Goal: Task Accomplishment & Management: Complete application form

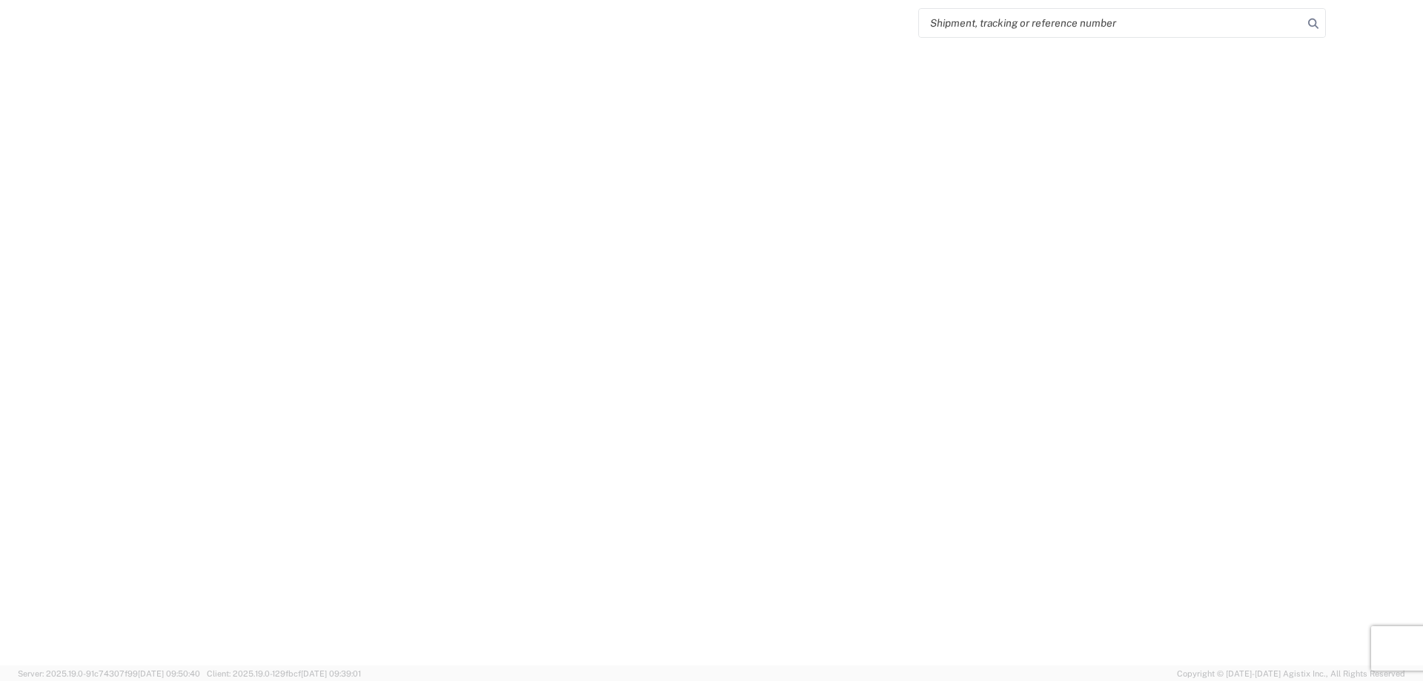
select select "FULL"
select select "LBS"
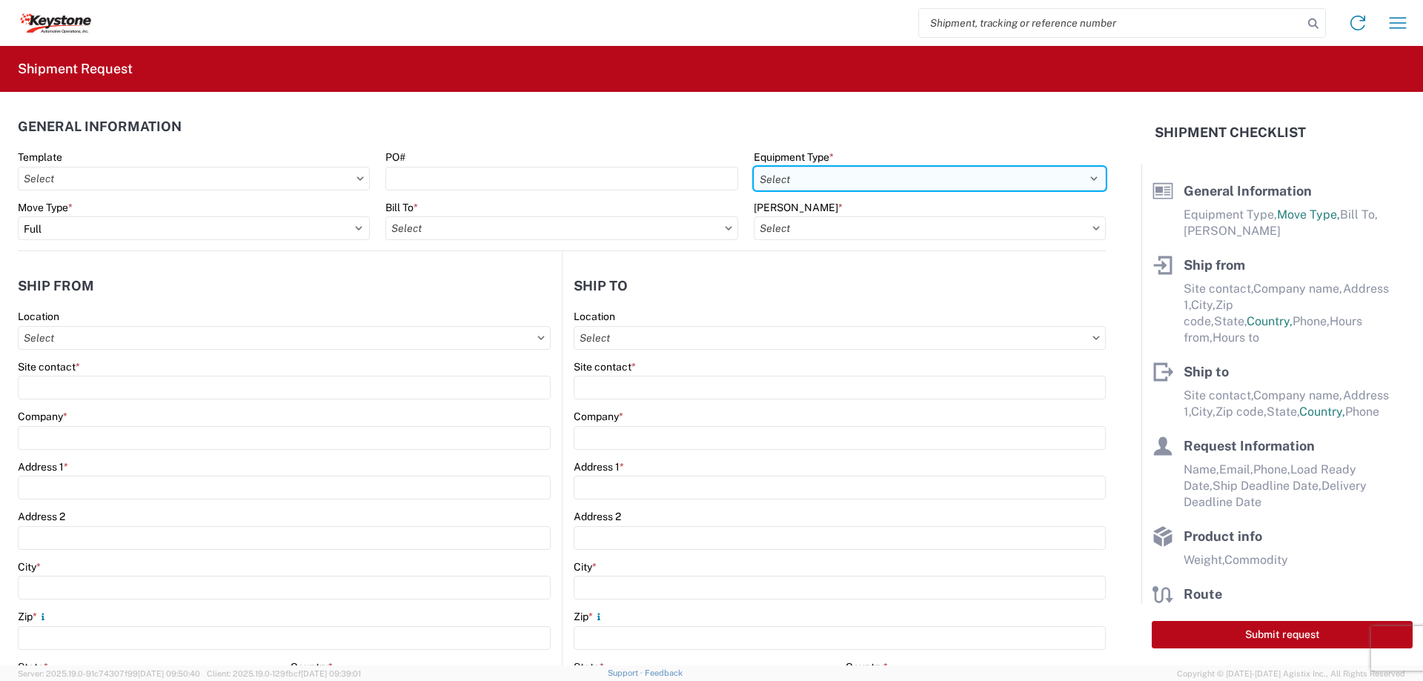
click at [1084, 177] on select "Select 53’ Dry Van Flatbed Dropdeck (van) Lowboy (flatbed) Rail" at bounding box center [930, 179] width 352 height 24
select select "STDV"
click at [754, 167] on select "Select 53’ Dry Van Flatbed Dropdeck (van) Lowboy (flatbed) Rail" at bounding box center [930, 179] width 352 height 24
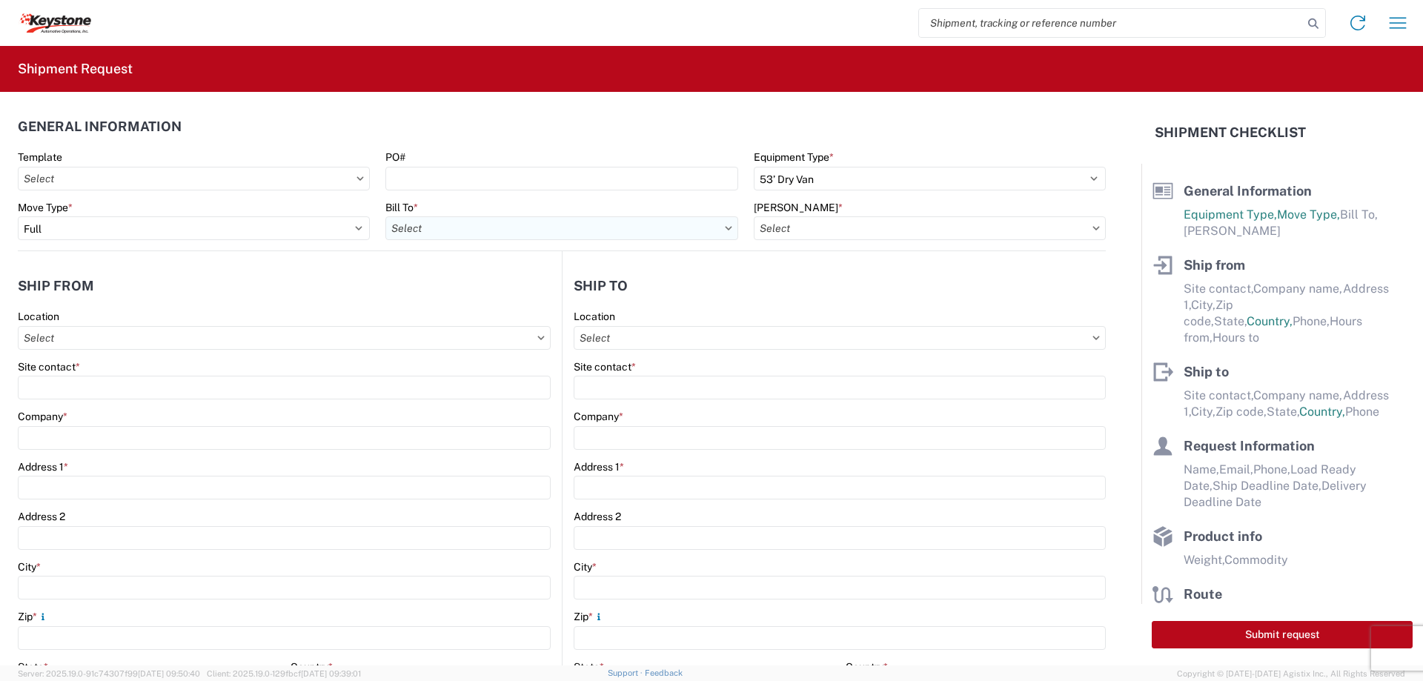
click at [721, 231] on input "text" at bounding box center [562, 228] width 352 height 24
click at [563, 265] on input at bounding box center [515, 265] width 242 height 24
type input "8438"
click at [508, 294] on div "8438 - [GEOGRAPHIC_DATA], [GEOGRAPHIC_DATA] - KAO Logistics" at bounding box center [552, 294] width 333 height 24
type input "8438 - [GEOGRAPHIC_DATA], [GEOGRAPHIC_DATA] - KAO Logistics"
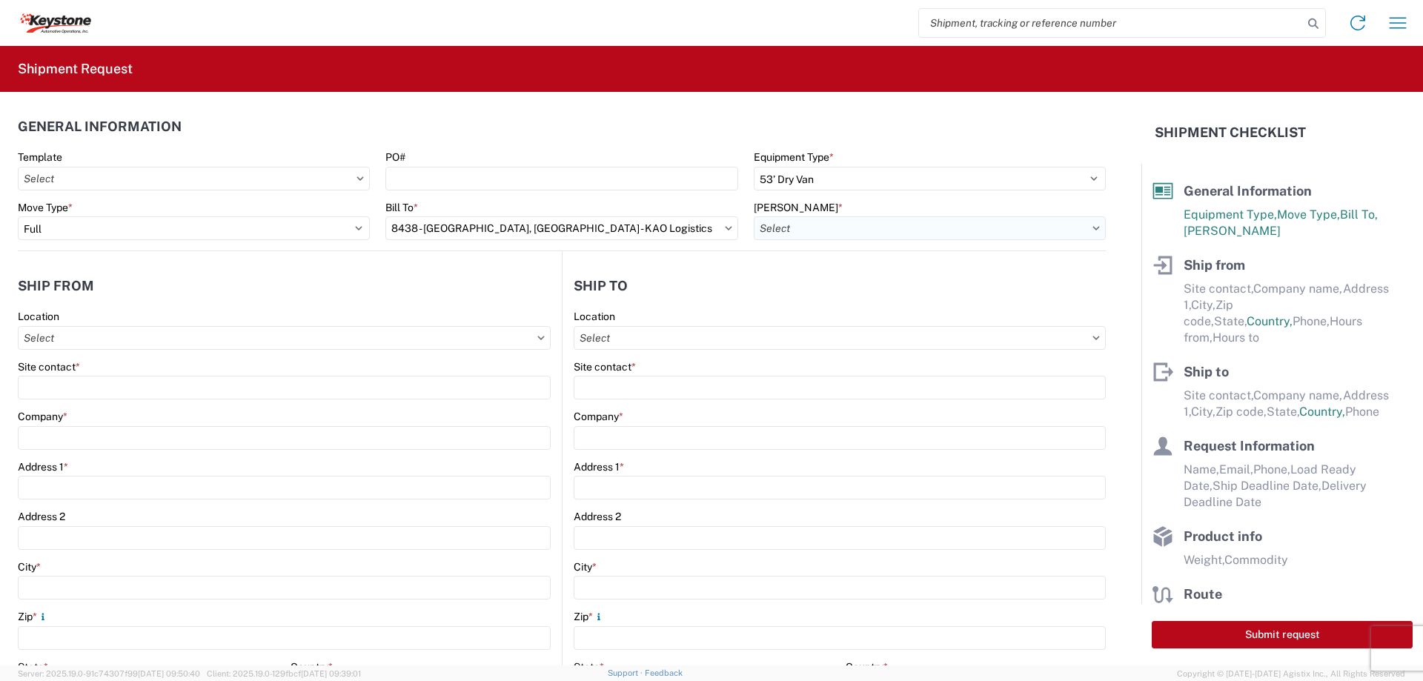
click at [879, 231] on input "text" at bounding box center [930, 228] width 352 height 24
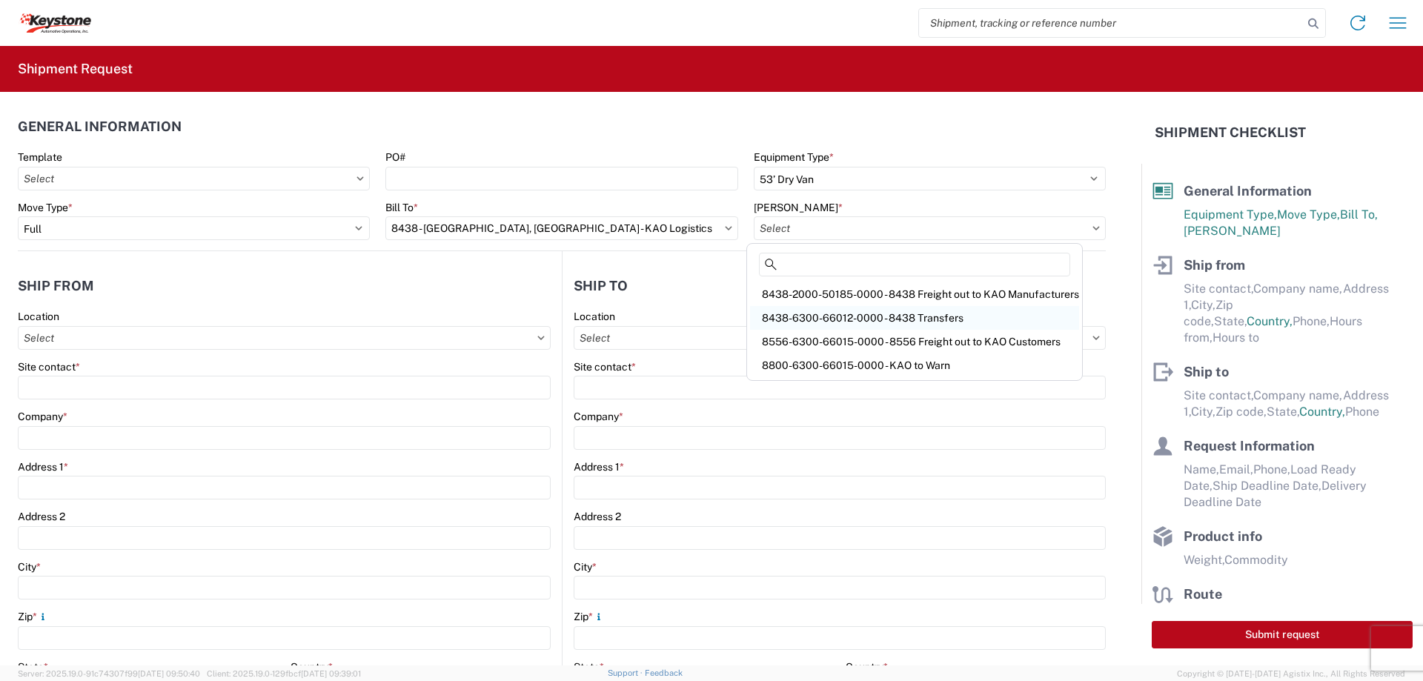
click at [886, 317] on div "8438-6300-66012-0000 - 8438 Transfers" at bounding box center [914, 318] width 329 height 24
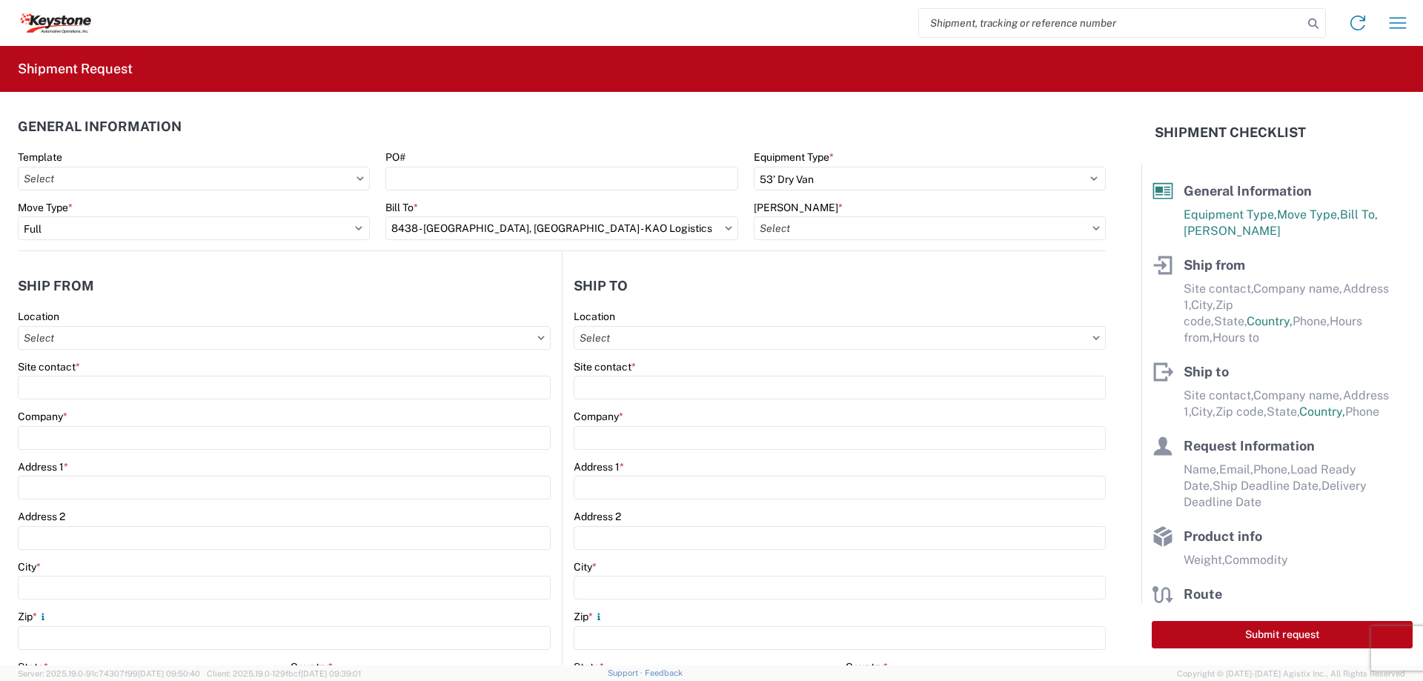
type input "8438-6300-66012-0000 - 8438 Transfers, 8438-6300-66012-0000 - 8438 Transfers"
click at [187, 336] on input "text" at bounding box center [284, 338] width 533 height 24
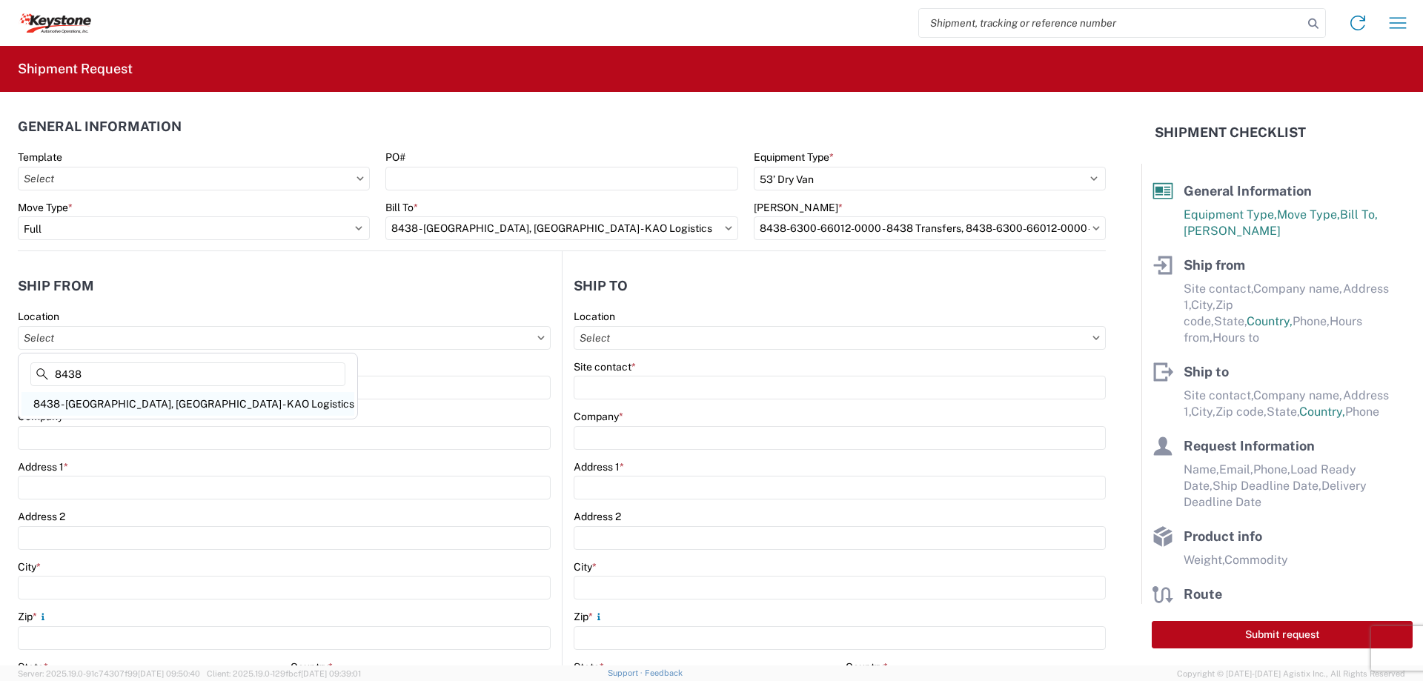
type input "8438"
click at [165, 399] on div "8438 - [GEOGRAPHIC_DATA], [GEOGRAPHIC_DATA] - KAO Logistics" at bounding box center [187, 404] width 333 height 24
type input "8438 - [GEOGRAPHIC_DATA], [GEOGRAPHIC_DATA] - KAO Logistics"
type input "KAO"
type input "[STREET_ADDRESS][PERSON_NAME]"
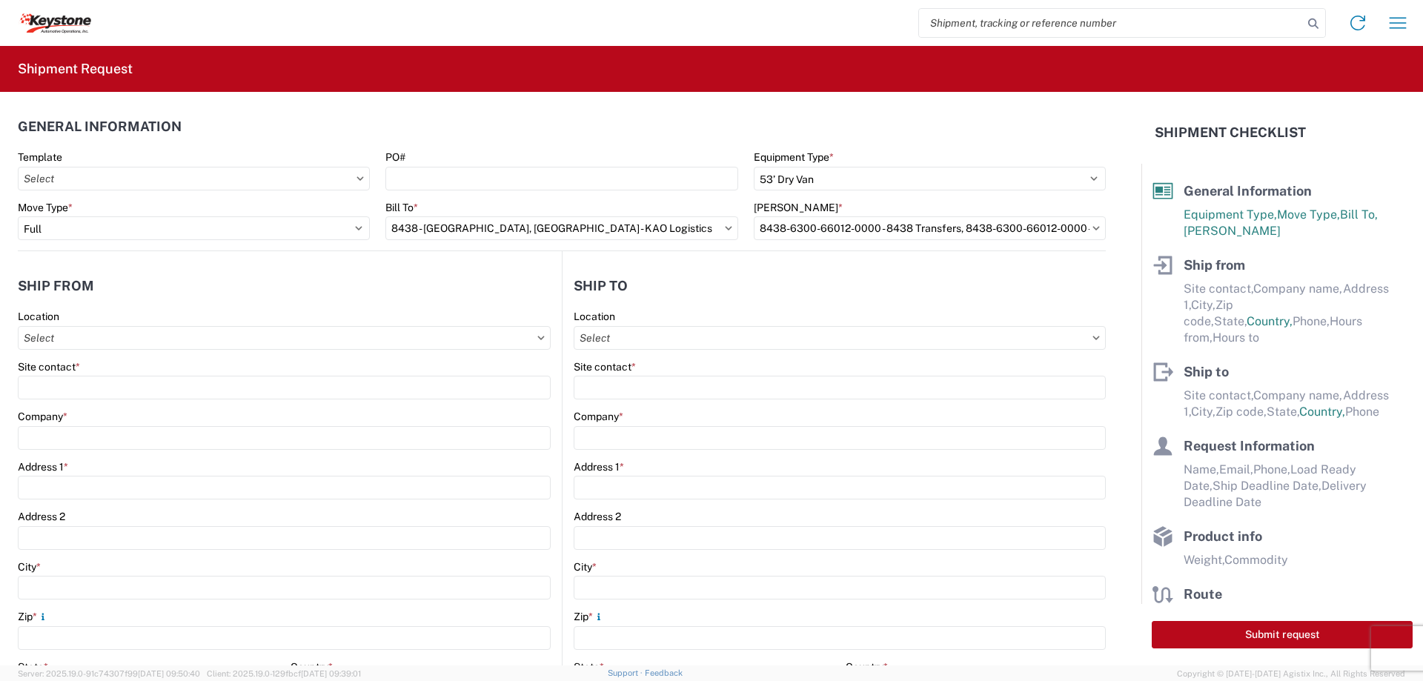
type input "[GEOGRAPHIC_DATA]"
type input "99224"
select select "WA"
select select "US"
type input "07:00"
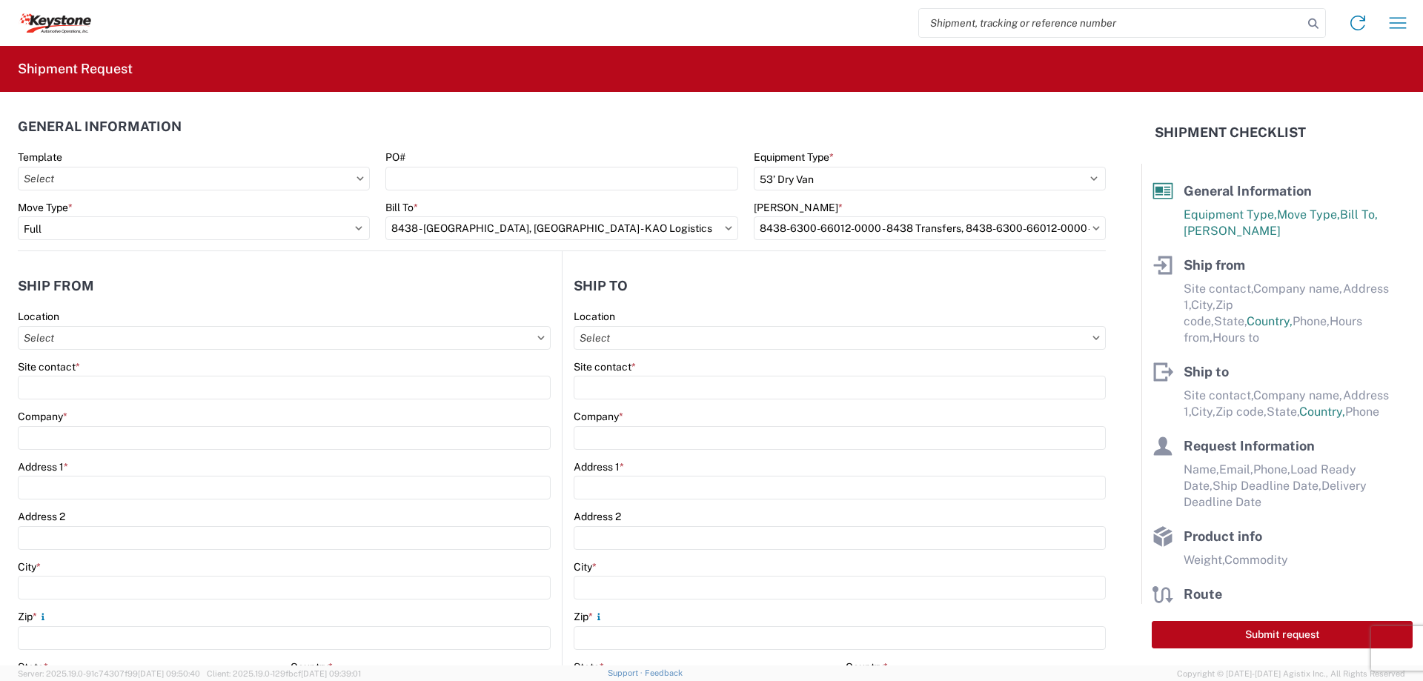
type input "17:00"
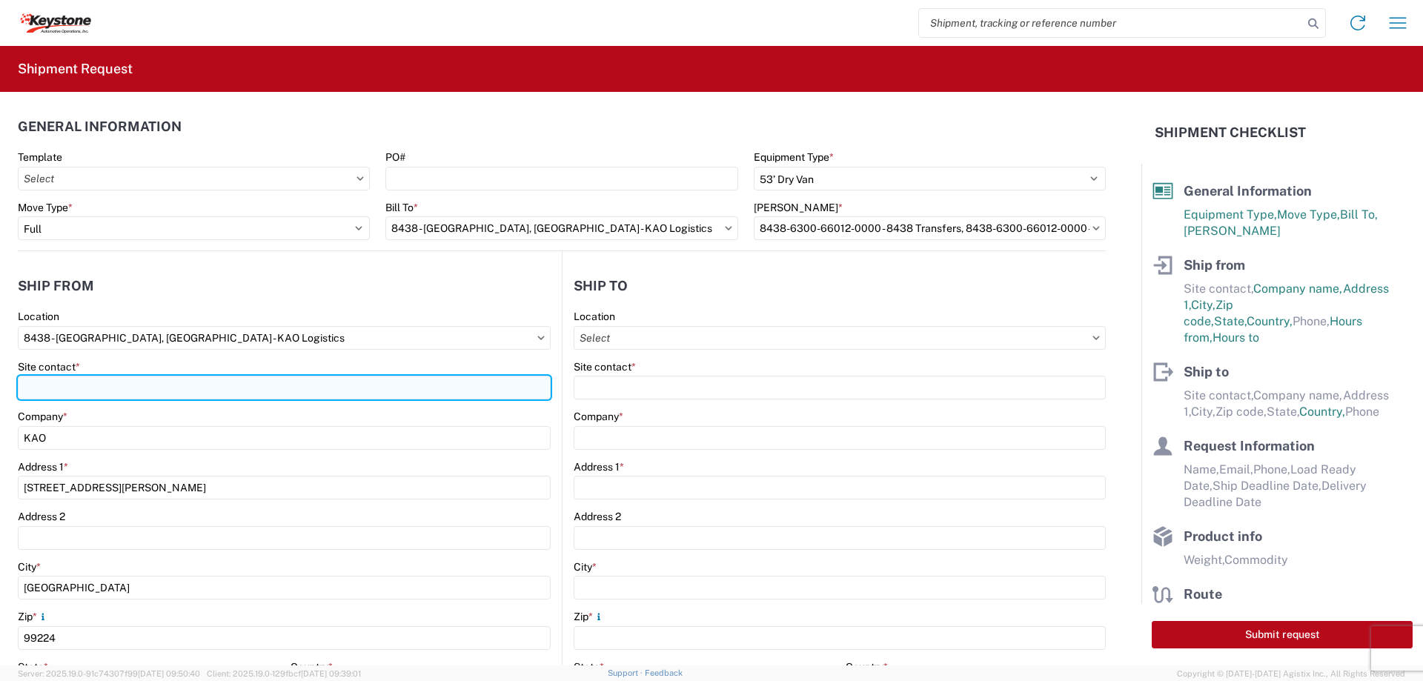
click at [115, 386] on input "Site contact *" at bounding box center [284, 388] width 533 height 24
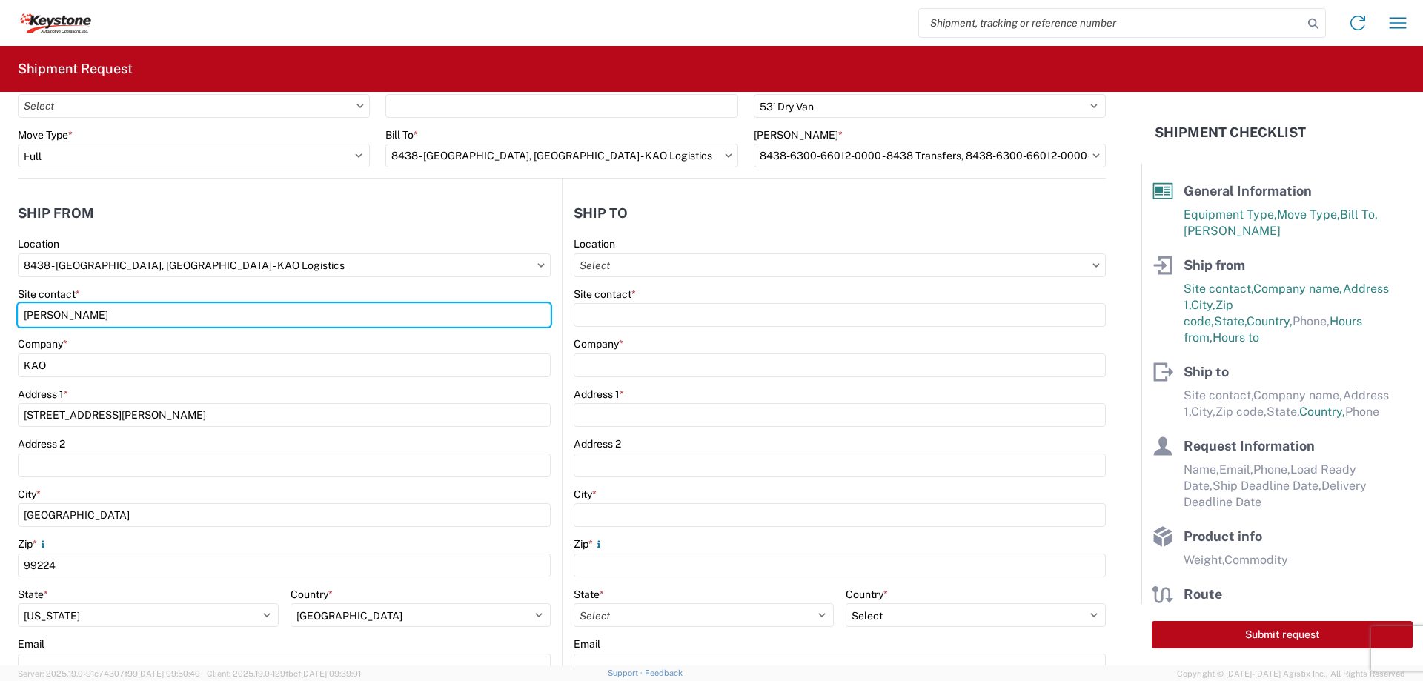
scroll to position [445, 0]
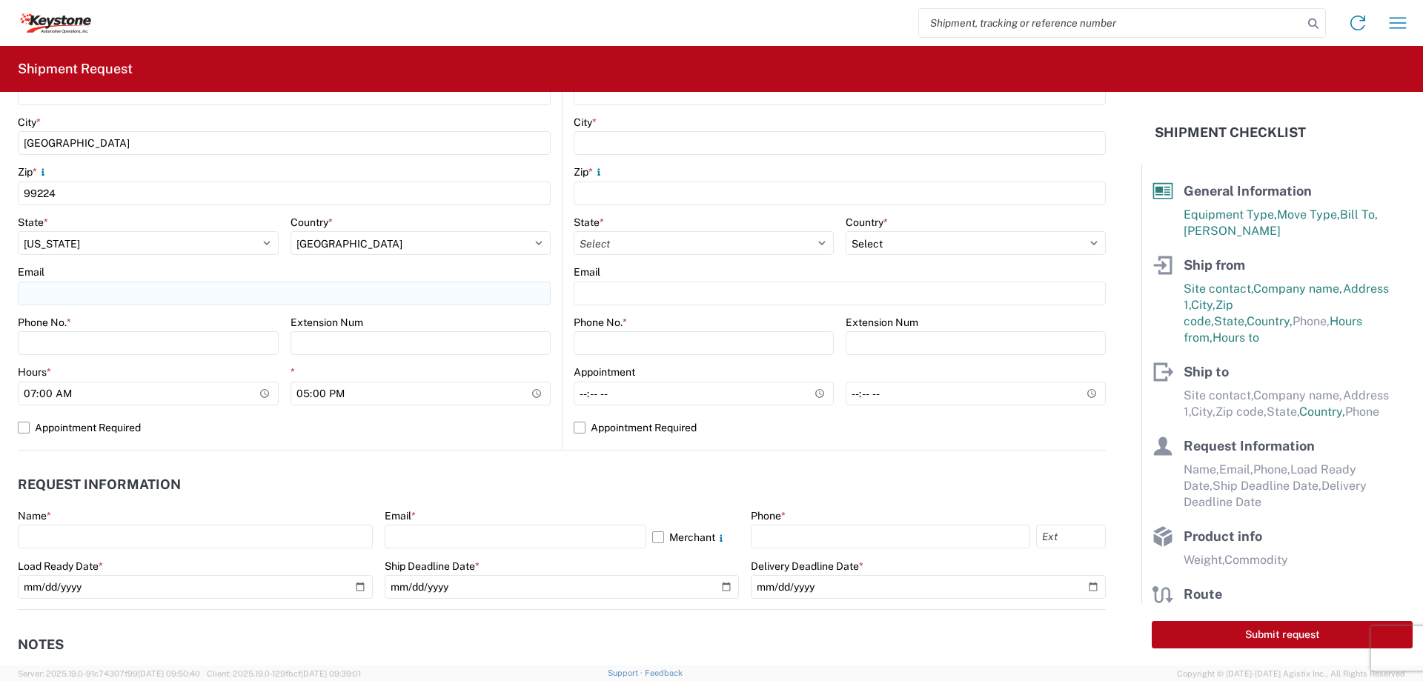
type input "[PERSON_NAME]"
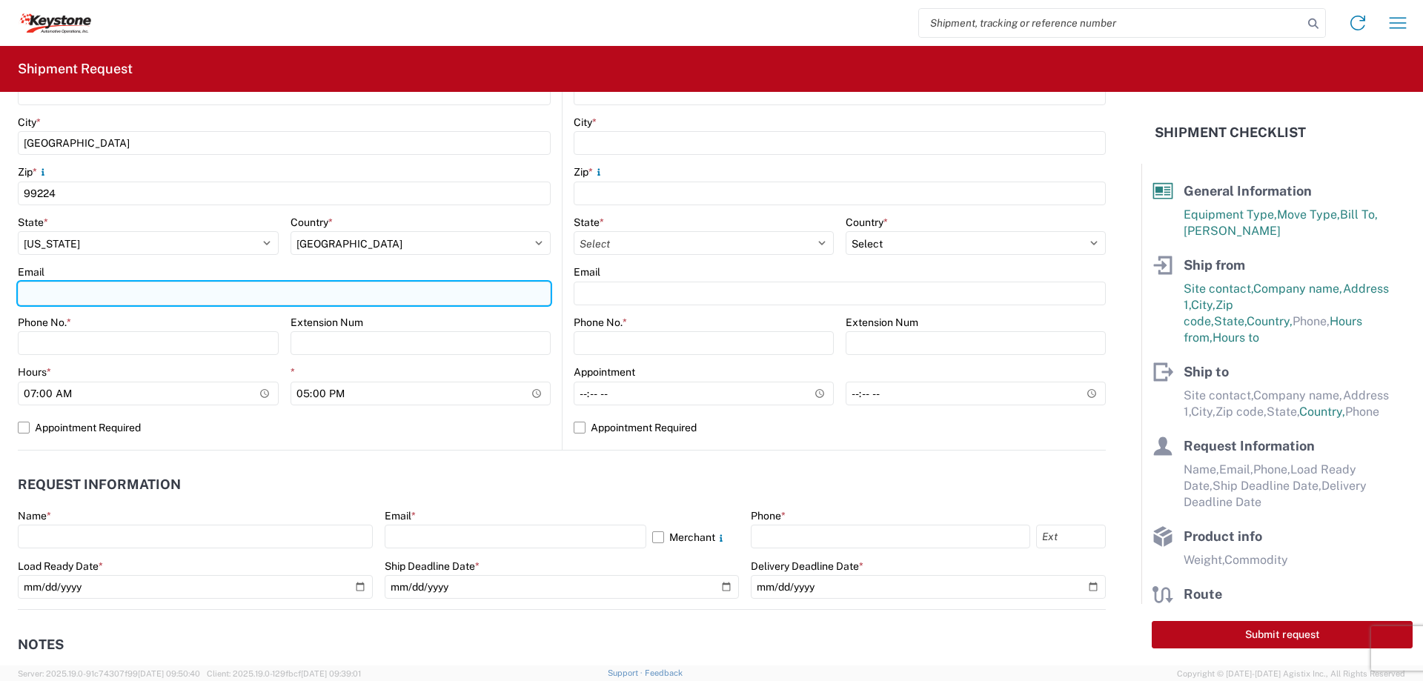
click at [82, 295] on input "Email" at bounding box center [284, 294] width 533 height 24
type input "[EMAIL_ADDRESS][DOMAIN_NAME]"
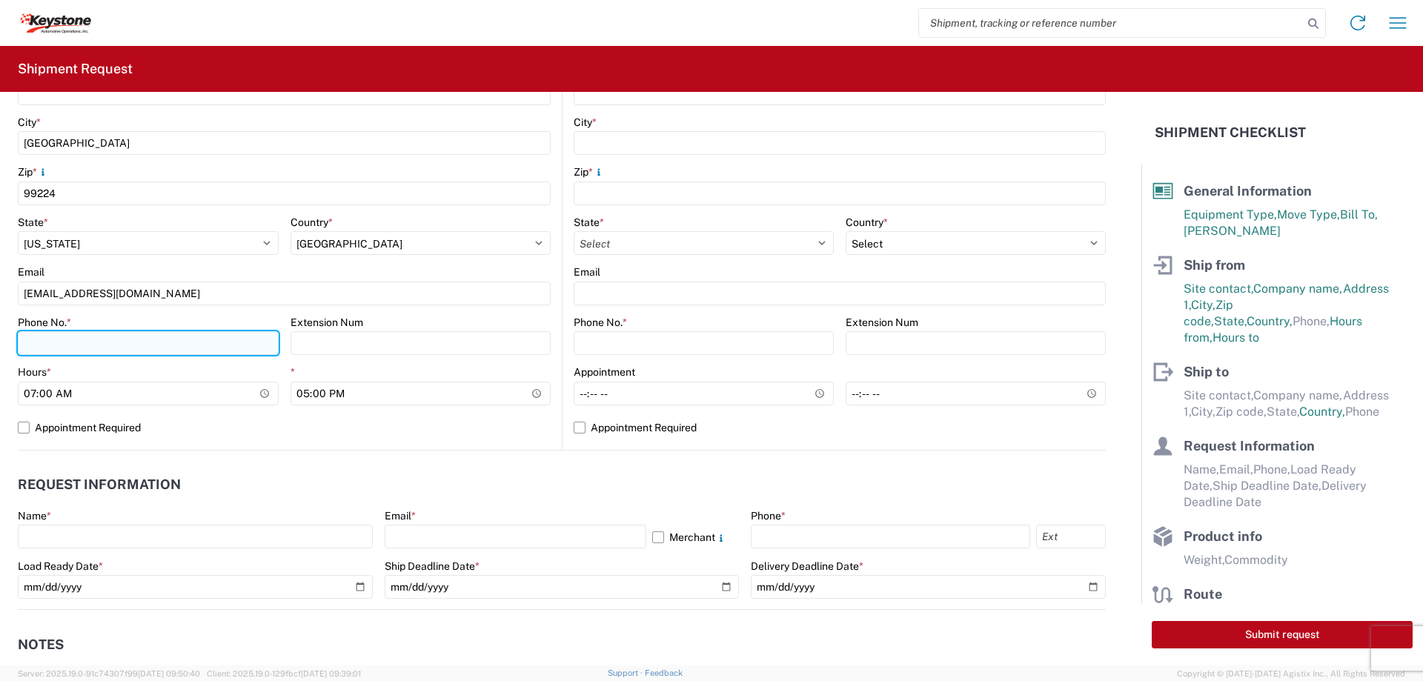
click at [111, 342] on input "Phone No. *" at bounding box center [148, 343] width 261 height 24
type input "[PHONE_NUMBER]"
click at [26, 425] on label "Appointment Required" at bounding box center [284, 428] width 533 height 24
click at [0, 0] on input "Appointment Required" at bounding box center [0, 0] width 0 height 0
select select "US"
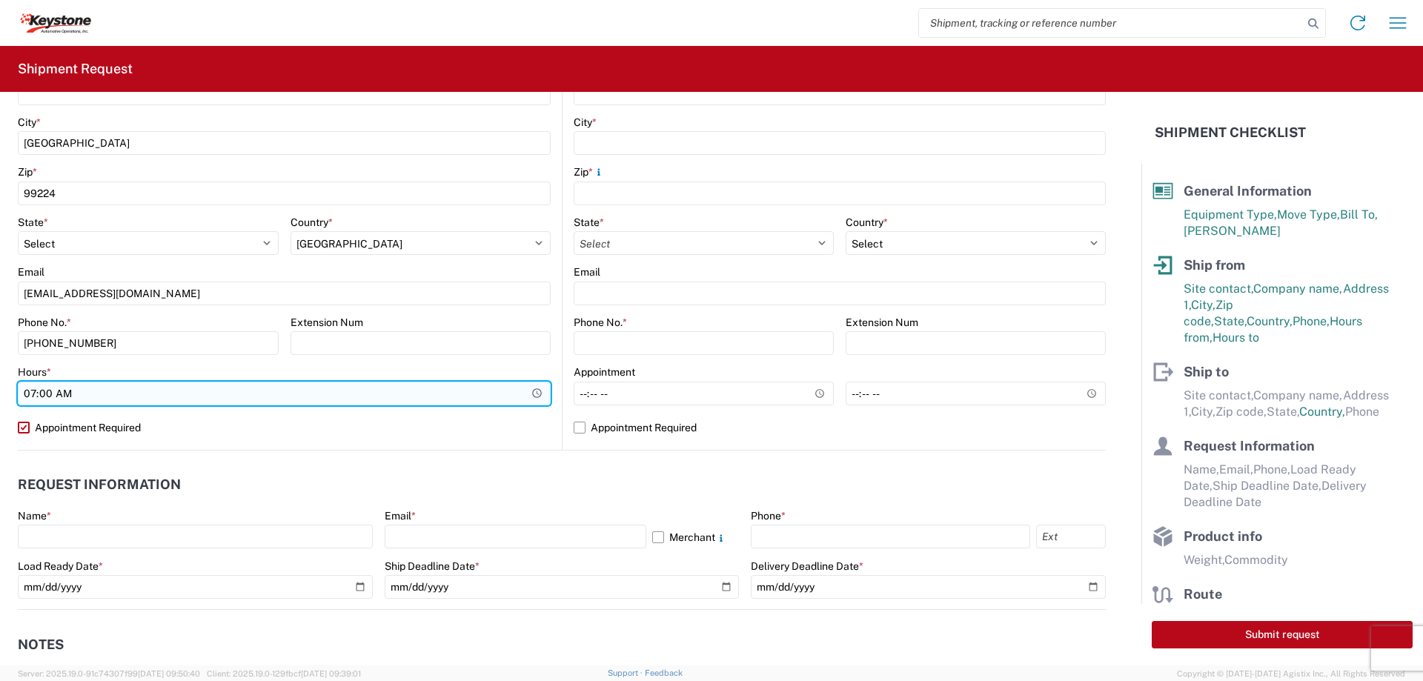
click at [59, 394] on input "07:00" at bounding box center [284, 394] width 533 height 24
click at [34, 392] on input "19:00" at bounding box center [284, 394] width 533 height 24
click at [43, 396] on input "18:00" at bounding box center [284, 394] width 533 height 24
type input "18:30"
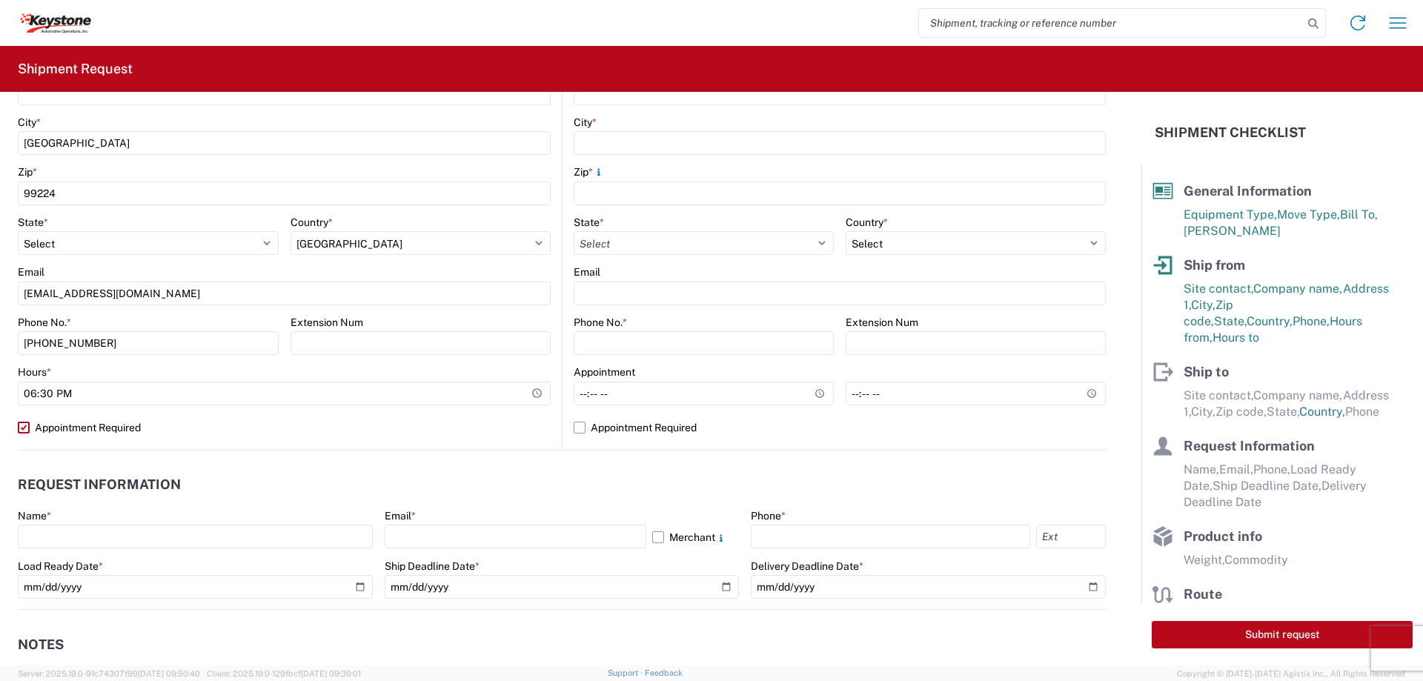
click at [368, 458] on agx-request-info "Request Information Name * Email * Merchant Phone * Load Ready Date * Ship Dead…" at bounding box center [562, 530] width 1088 height 159
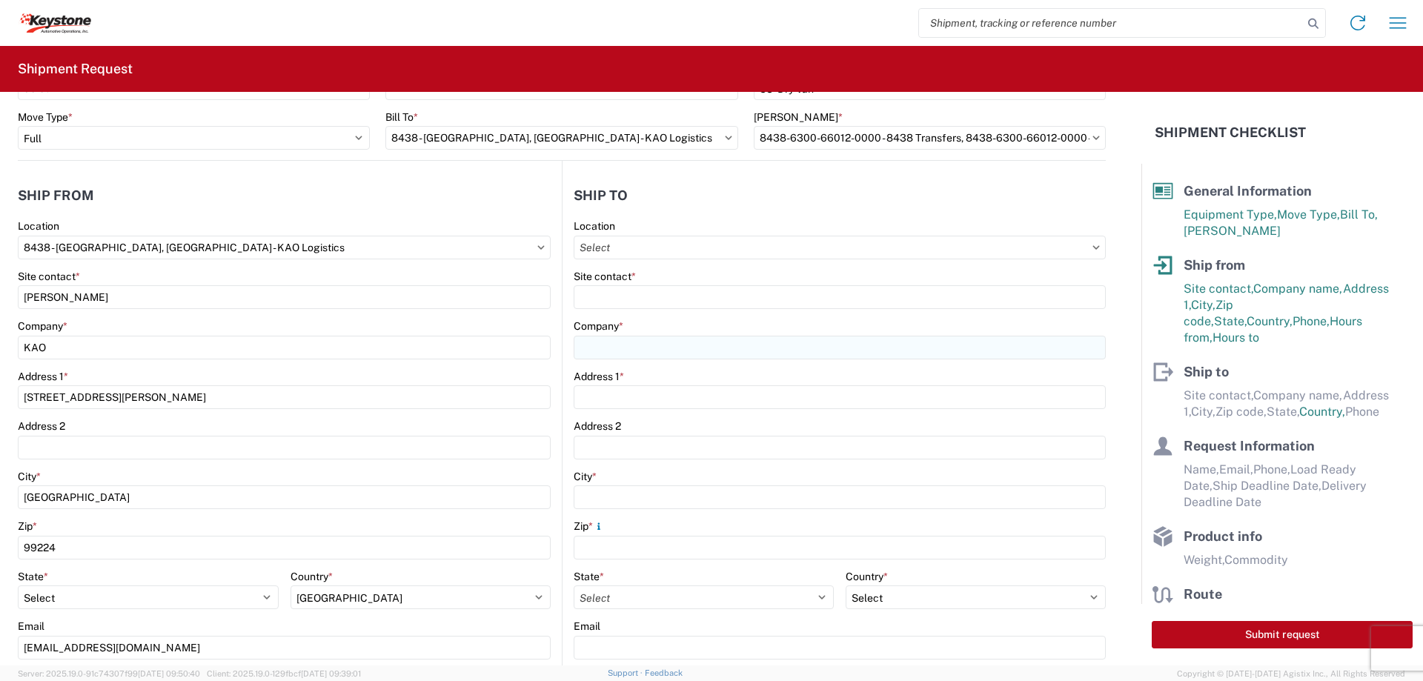
scroll to position [0, 0]
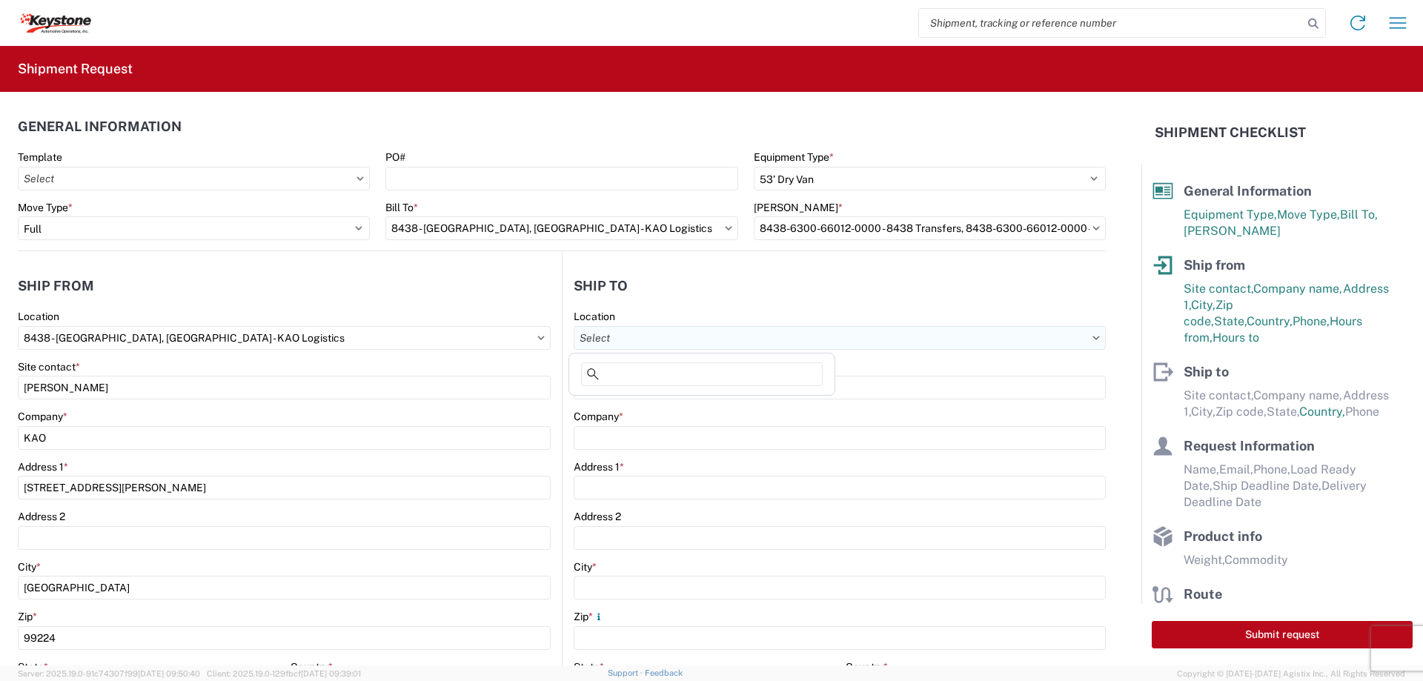
click at [636, 336] on input "text" at bounding box center [840, 338] width 532 height 24
click at [644, 378] on input at bounding box center [702, 375] width 242 height 24
type input "8685"
click at [669, 403] on div "8685 - [GEOGRAPHIC_DATA][PERSON_NAME] Warehouse" at bounding box center [717, 404] width 290 height 24
type input "8685 - [GEOGRAPHIC_DATA][PERSON_NAME] Warehouse"
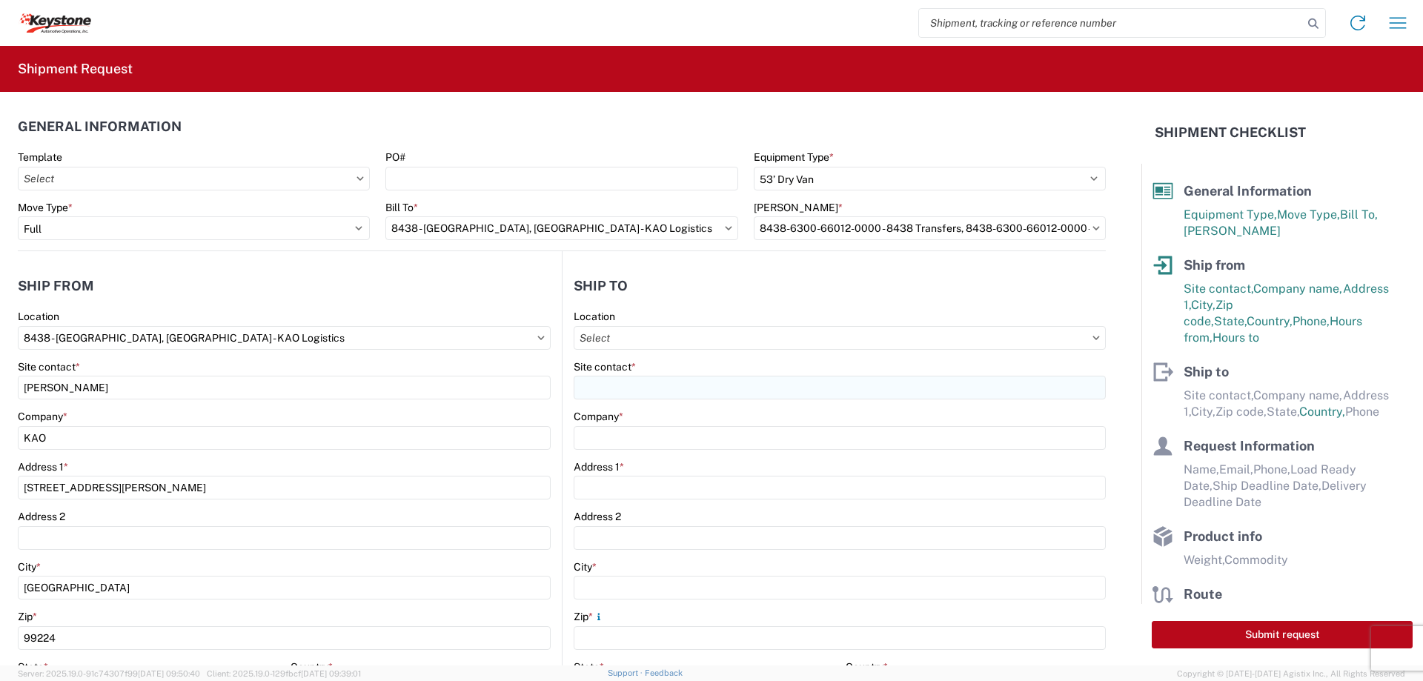
type input "8685 [PERSON_NAME]"
type input "27570 50 Ave"
type input "[PERSON_NAME]"
type input "V4W 0A2"
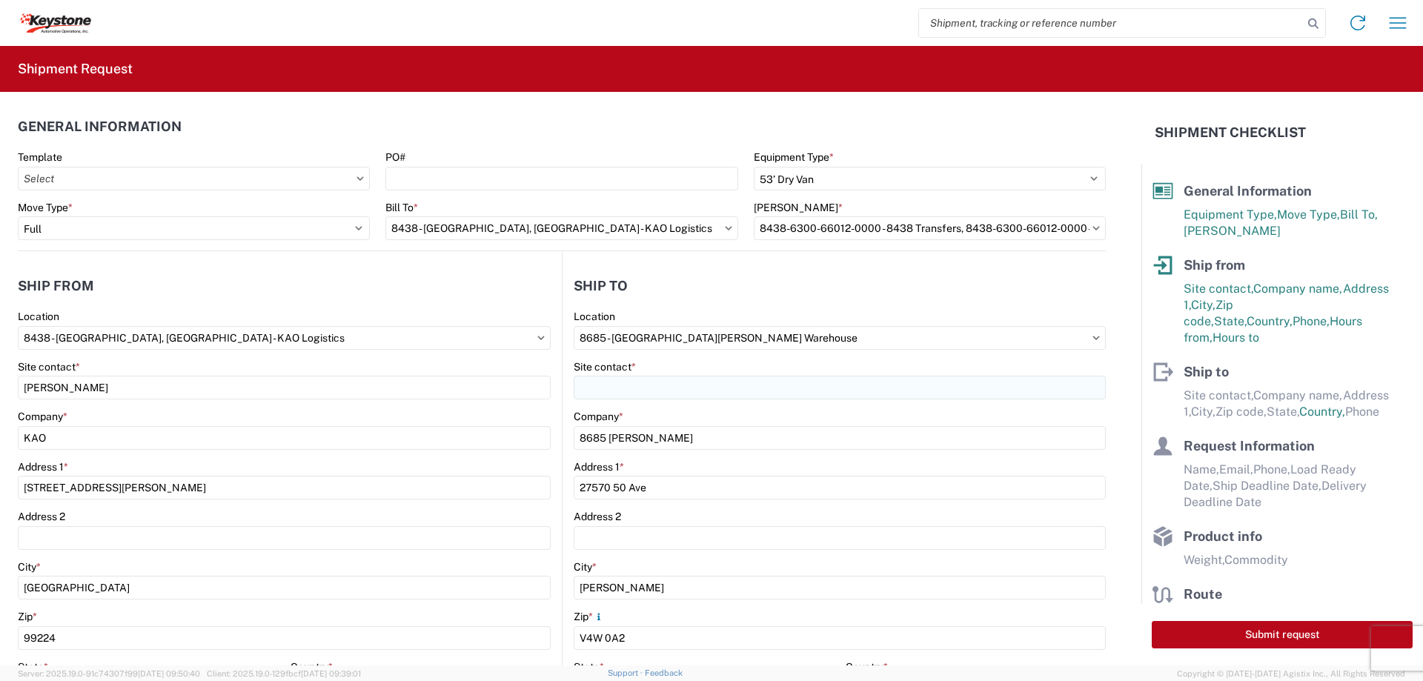
select select "CA"
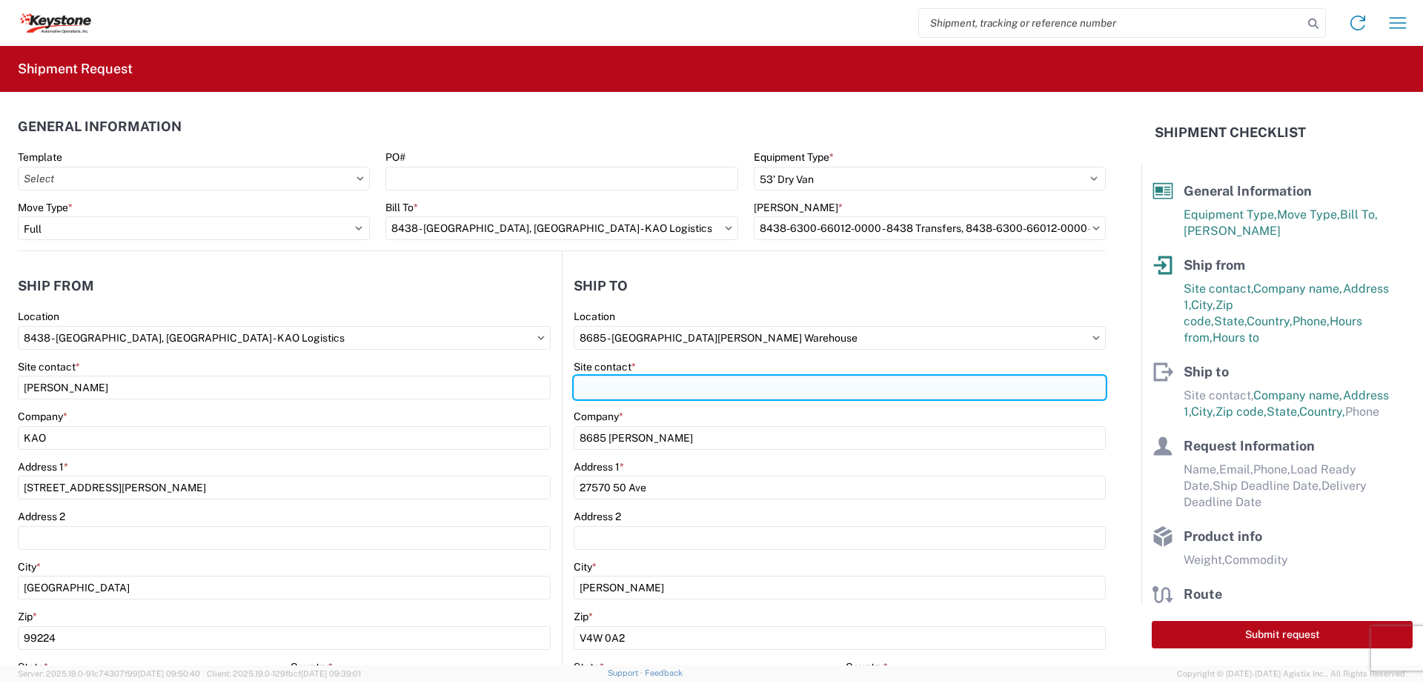
click at [619, 385] on input "Site contact *" at bounding box center [840, 388] width 532 height 24
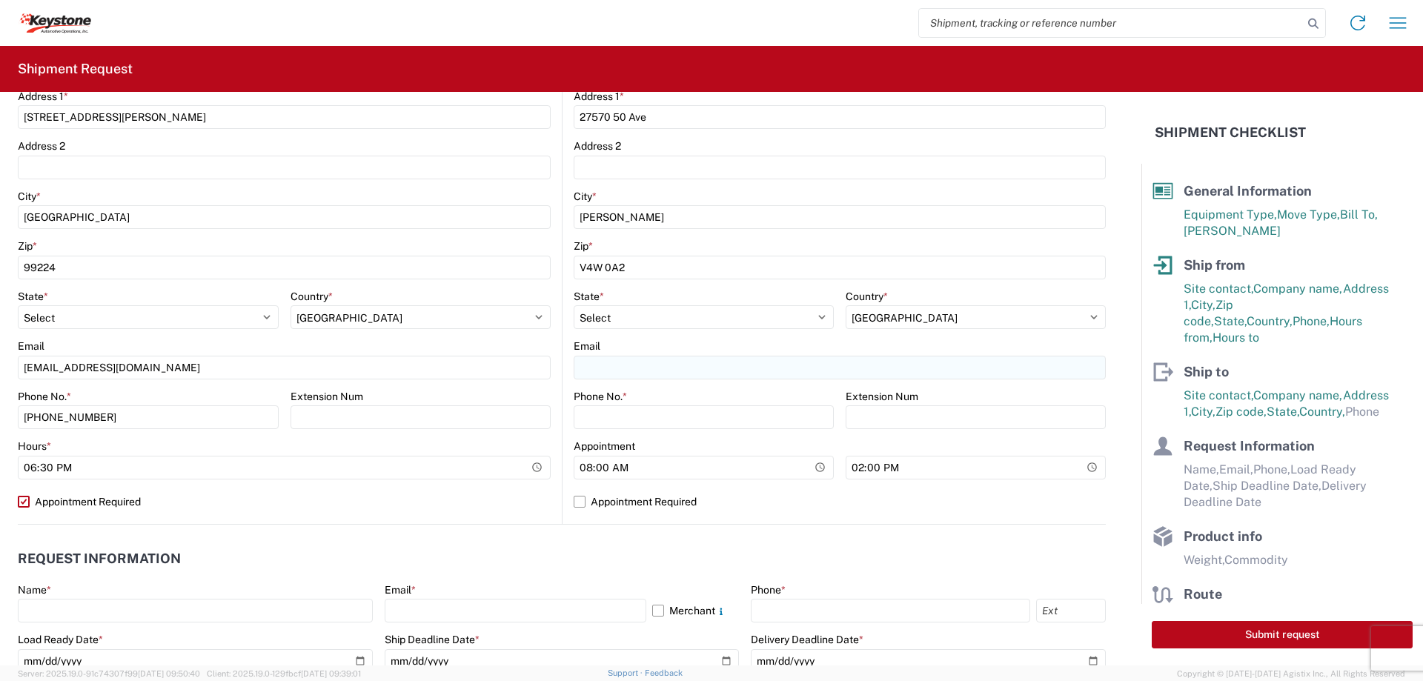
type input "[PERSON_NAME]"
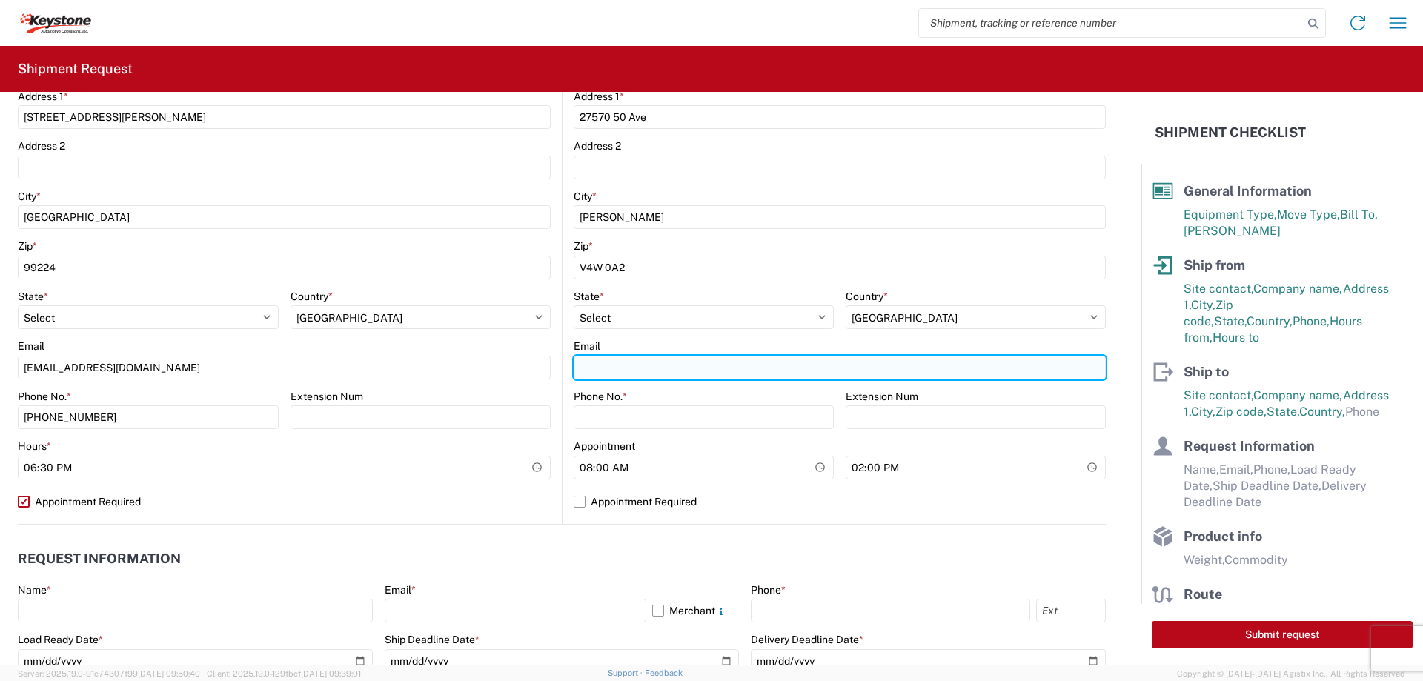
click at [606, 365] on input "Email" at bounding box center [840, 368] width 532 height 24
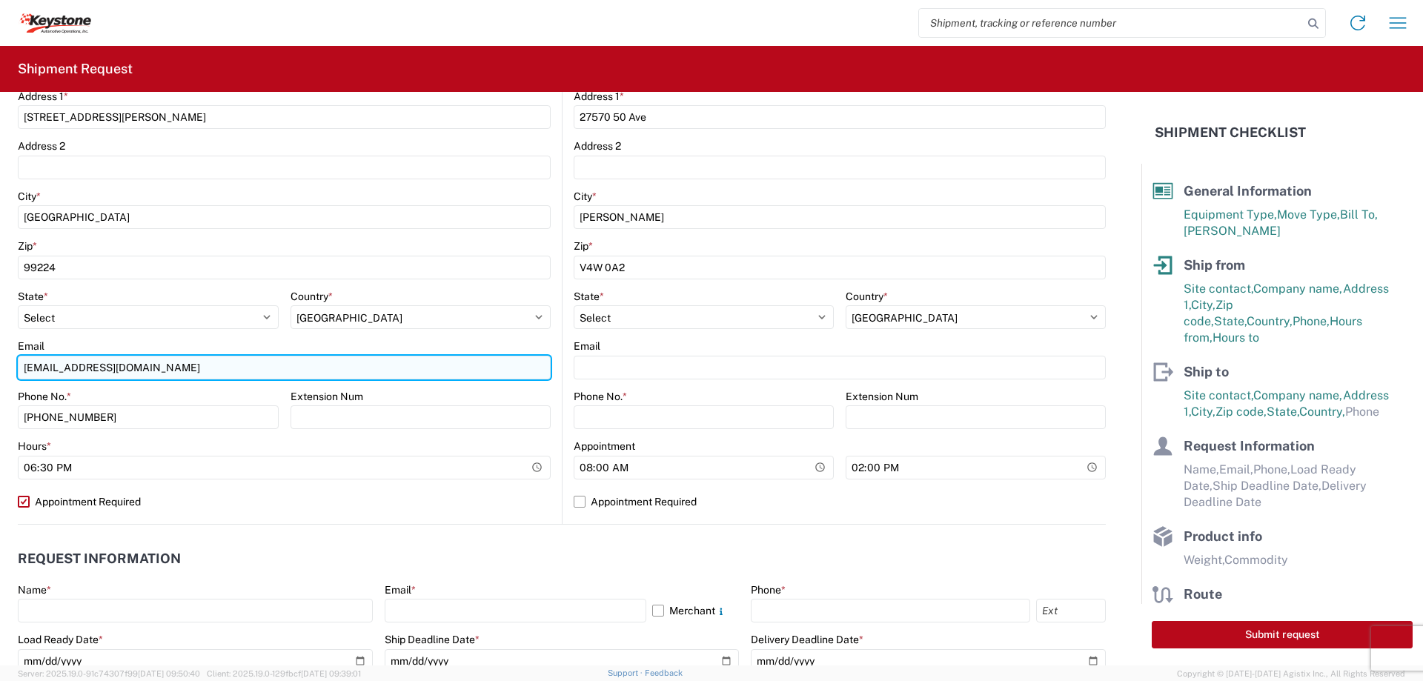
drag, startPoint x: 21, startPoint y: 364, endPoint x: 148, endPoint y: 370, distance: 126.9
click at [148, 370] on input "[EMAIL_ADDRESS][DOMAIN_NAME]" at bounding box center [284, 368] width 533 height 24
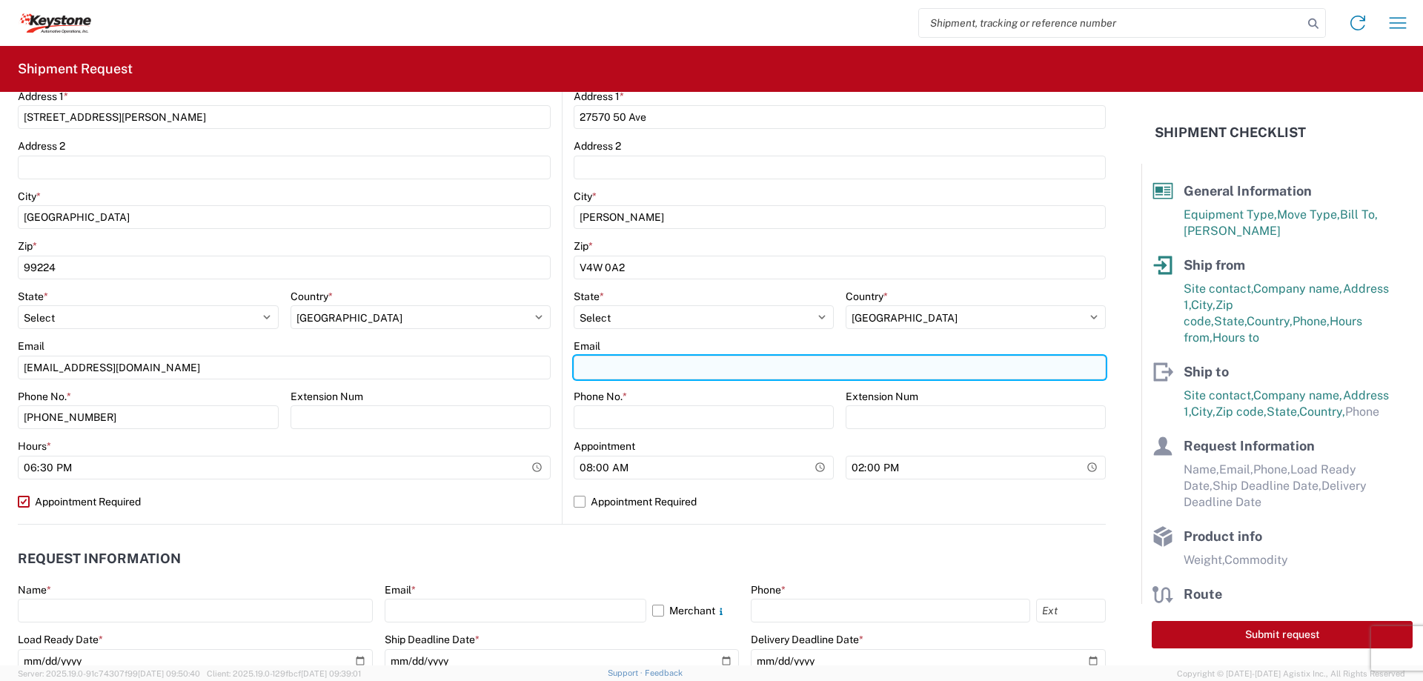
paste input "[EMAIL_ADDRESS][DOMAIN_NAME]"
type input "[EMAIL_ADDRESS][DOMAIN_NAME]"
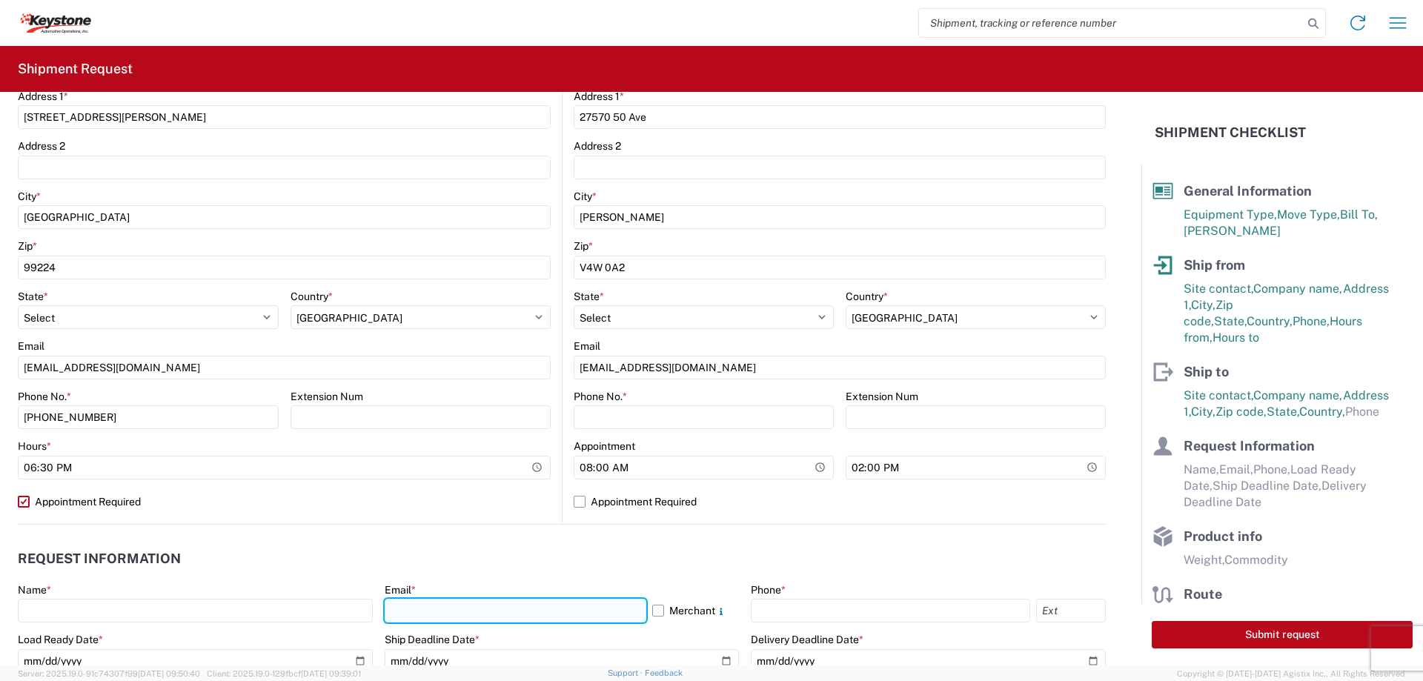
paste input "[EMAIL_ADDRESS][DOMAIN_NAME]"
type input "[EMAIL_ADDRESS][DOMAIN_NAME]"
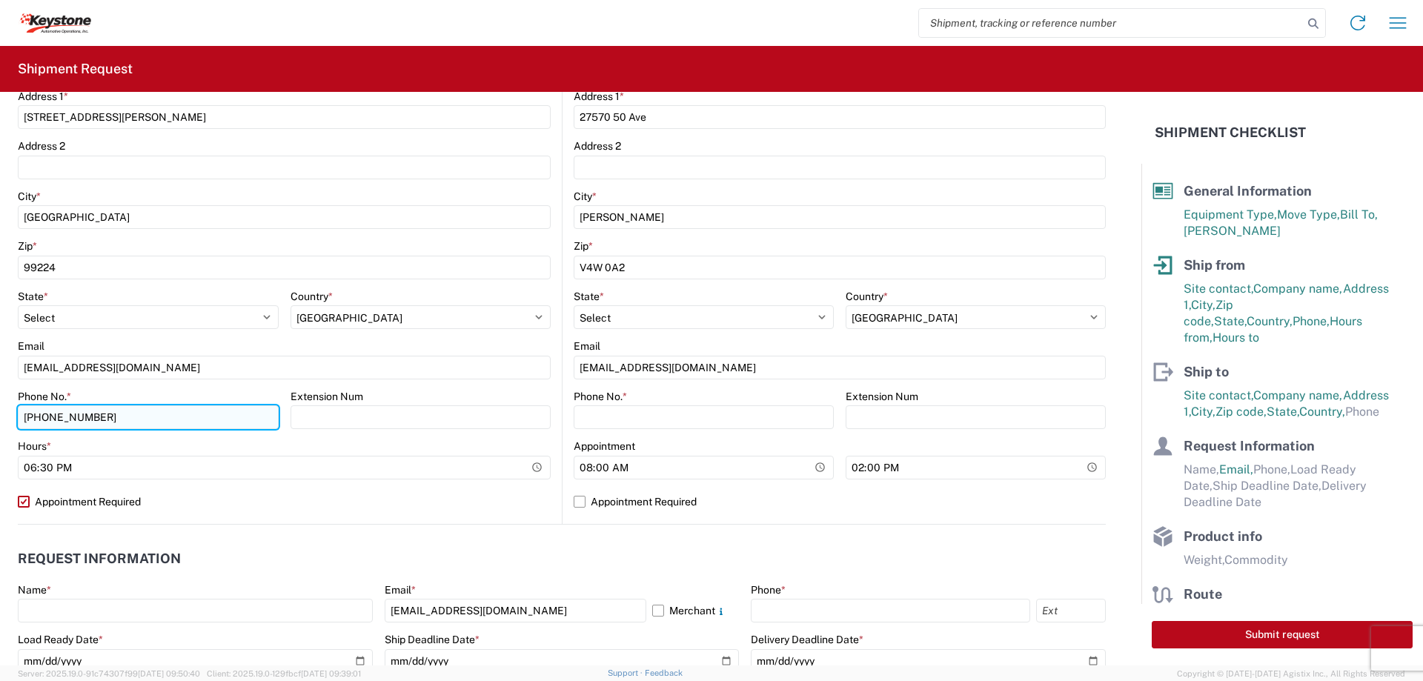
drag, startPoint x: 22, startPoint y: 417, endPoint x: 119, endPoint y: 422, distance: 97.2
click at [119, 422] on input "[PHONE_NUMBER]" at bounding box center [148, 418] width 261 height 24
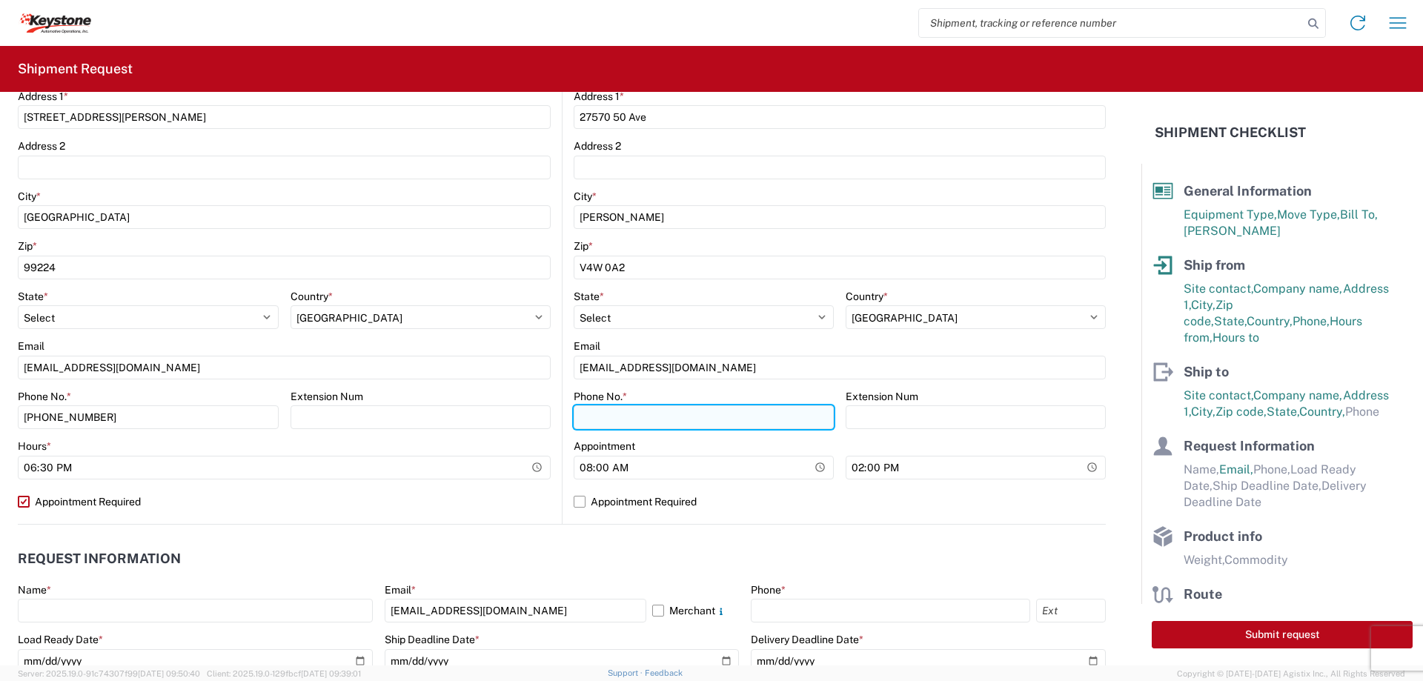
paste input "[PHONE_NUMBER]"
type input "[PHONE_NUMBER]"
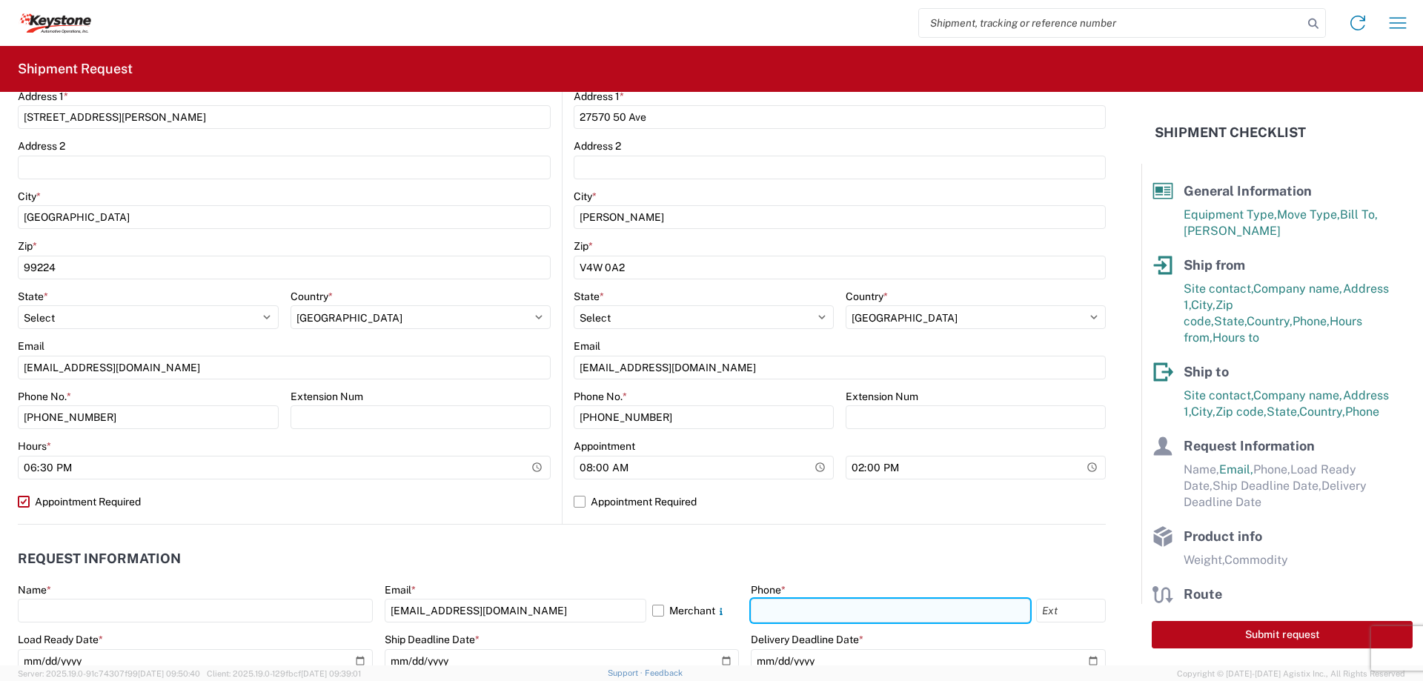
paste input "[PHONE_NUMBER]"
type input "[PHONE_NUMBER]"
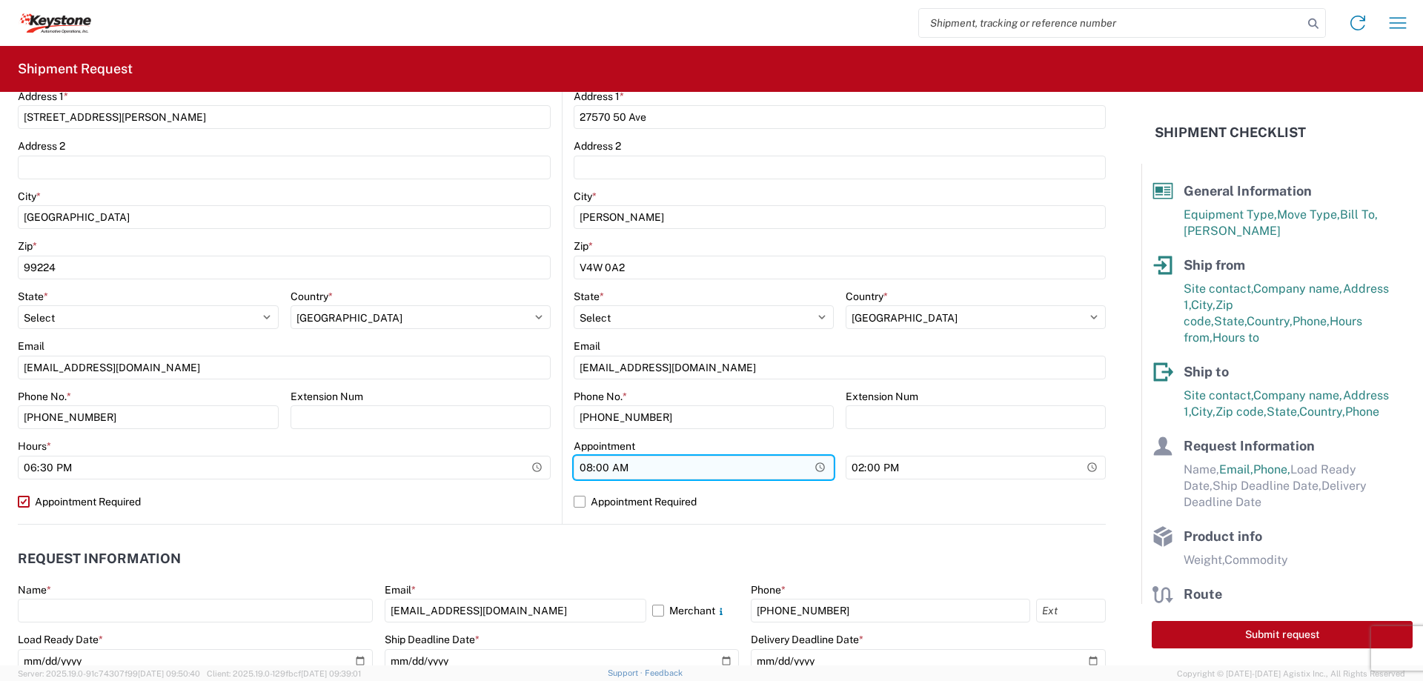
click at [585, 470] on input "08:00" at bounding box center [704, 468] width 260 height 24
type input "03:00"
click at [576, 497] on label "Appointment Required" at bounding box center [840, 502] width 532 height 24
click at [0, 0] on input "Appointment Required" at bounding box center [0, 0] width 0 height 0
select select "CA"
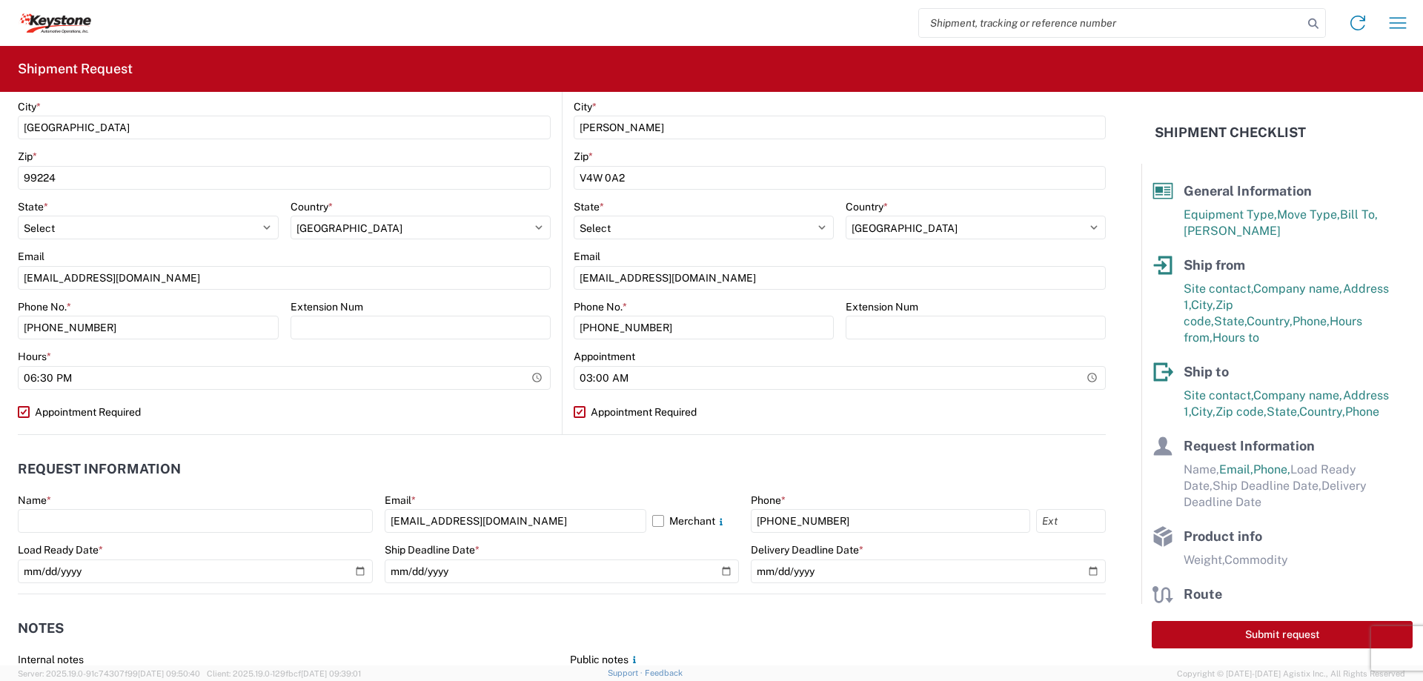
scroll to position [667, 0]
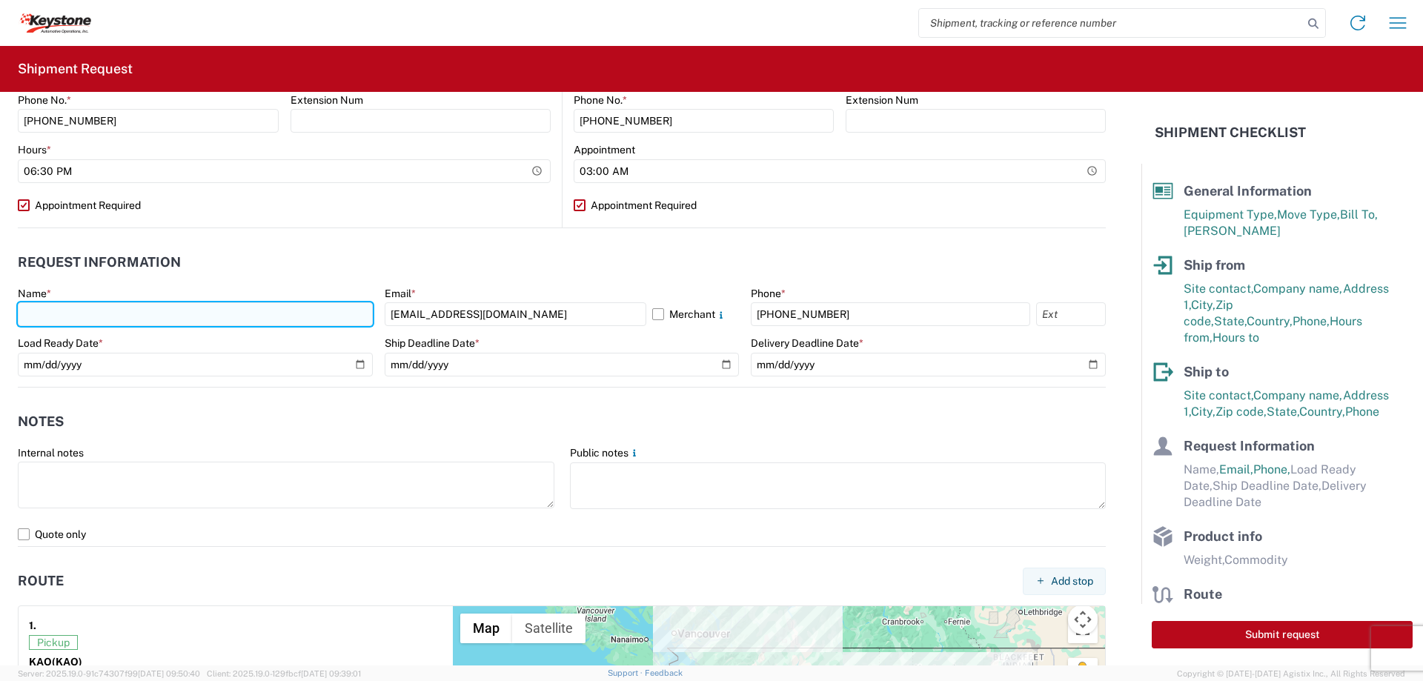
click at [71, 309] on input "text" at bounding box center [195, 314] width 355 height 24
click at [150, 327] on agx-form-control-wrapper-v2 "Name * [PERSON_NAME]" at bounding box center [195, 312] width 355 height 50
drag, startPoint x: 39, startPoint y: 314, endPoint x: 27, endPoint y: 311, distance: 12.4
click at [27, 311] on input "[PERSON_NAME]" at bounding box center [195, 314] width 355 height 24
drag, startPoint x: 26, startPoint y: 312, endPoint x: 193, endPoint y: 322, distance: 167.1
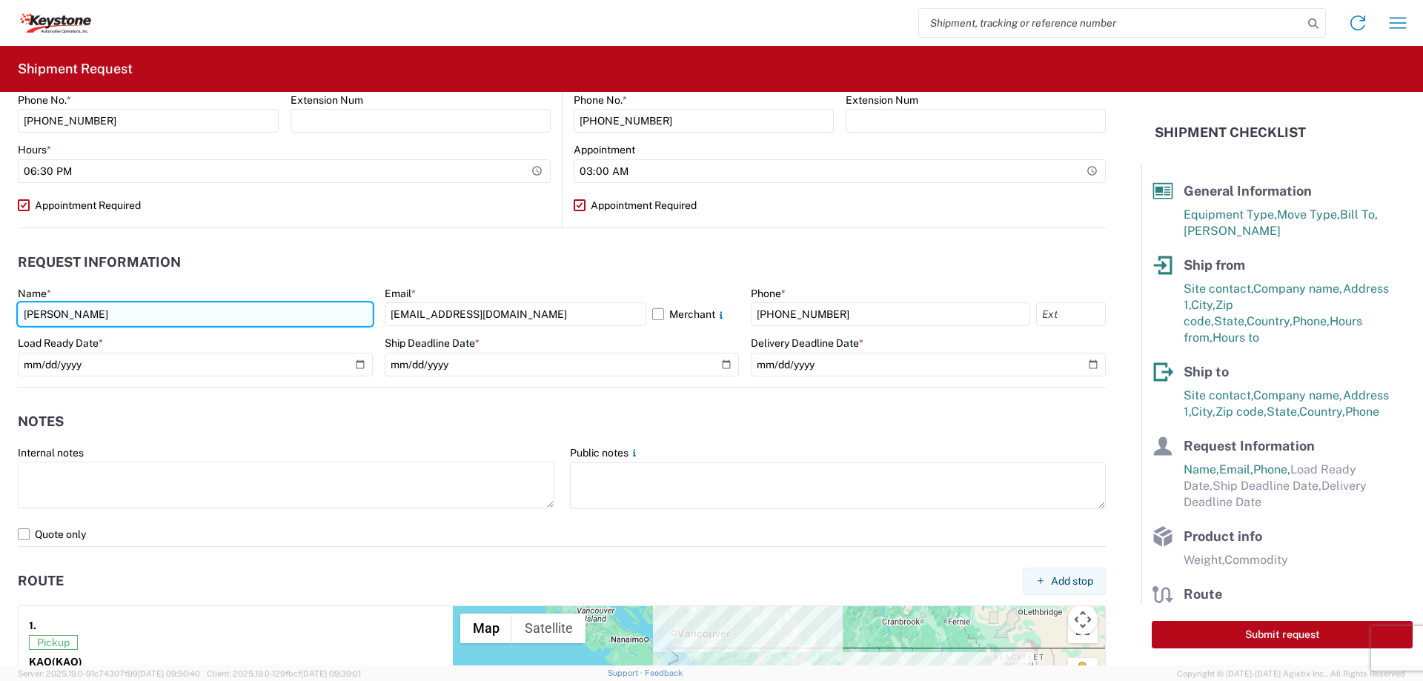
click at [194, 320] on input "[PERSON_NAME]" at bounding box center [195, 314] width 355 height 24
drag, startPoint x: 39, startPoint y: 313, endPoint x: 5, endPoint y: 311, distance: 34.1
click at [5, 311] on form "General Information Template PO# Equipment Type * Select 53’ Dry Van Flatbed Dr…" at bounding box center [571, 379] width 1142 height 574
type input "[PERSON_NAME]"
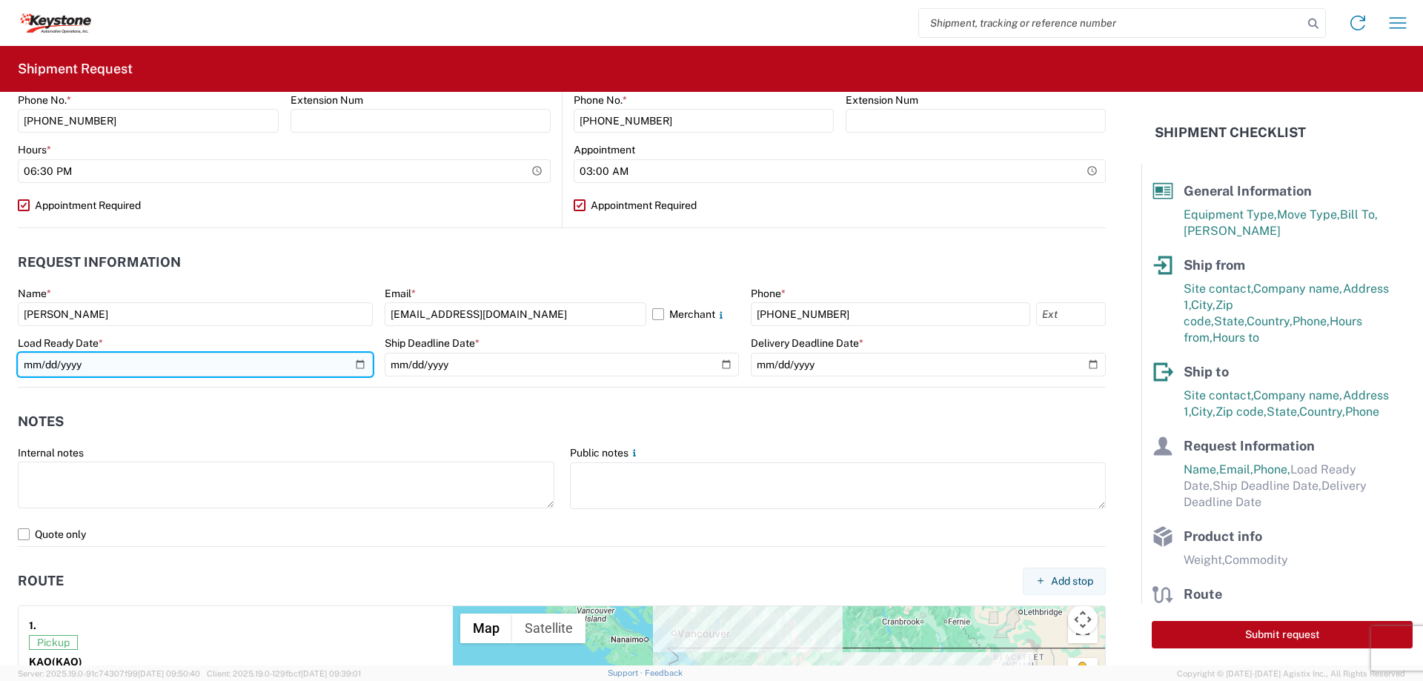
click at [357, 365] on input "date" at bounding box center [195, 365] width 355 height 24
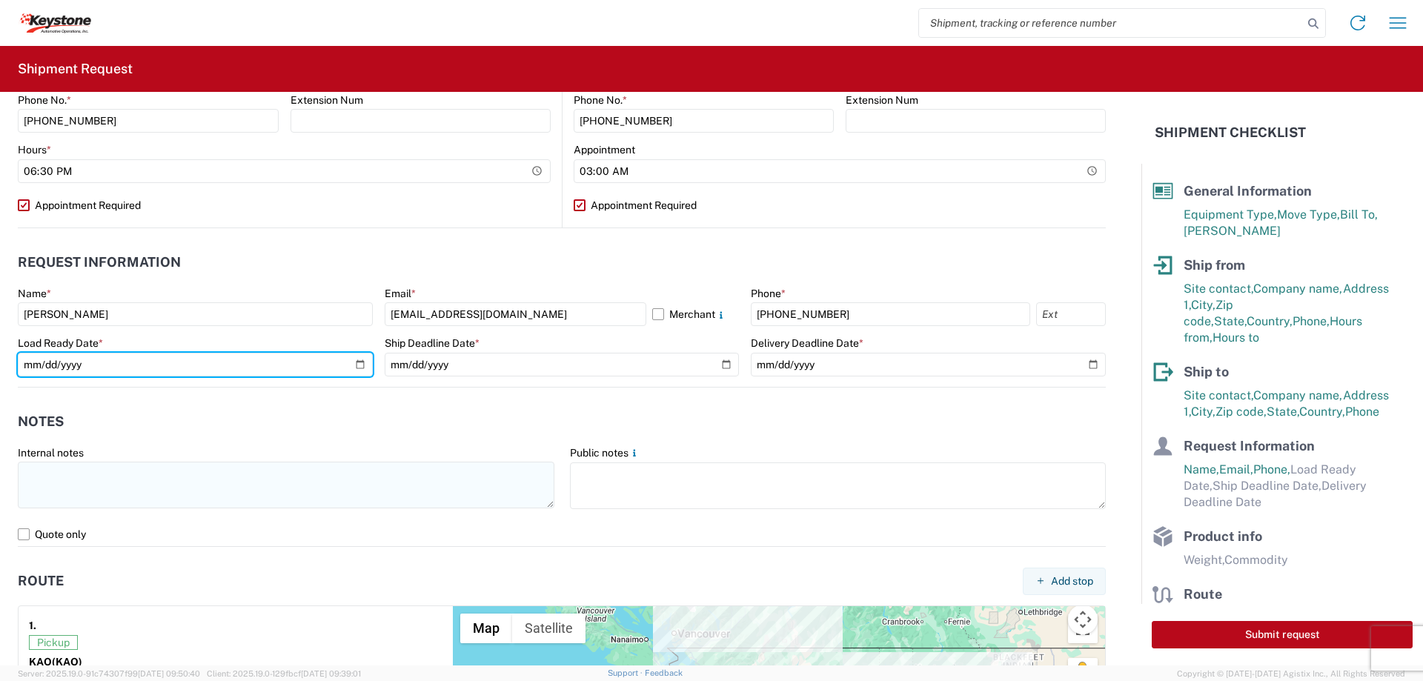
type input "[DATE]"
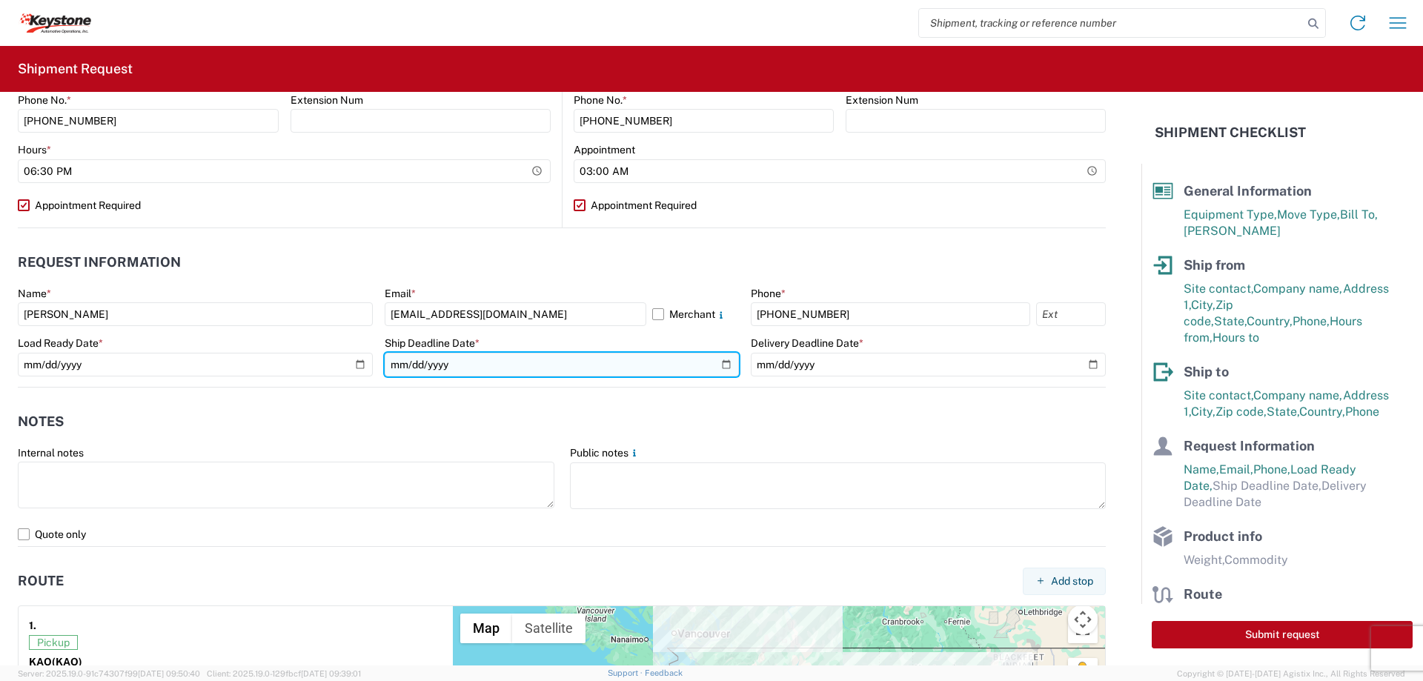
click at [715, 364] on input "date" at bounding box center [562, 365] width 355 height 24
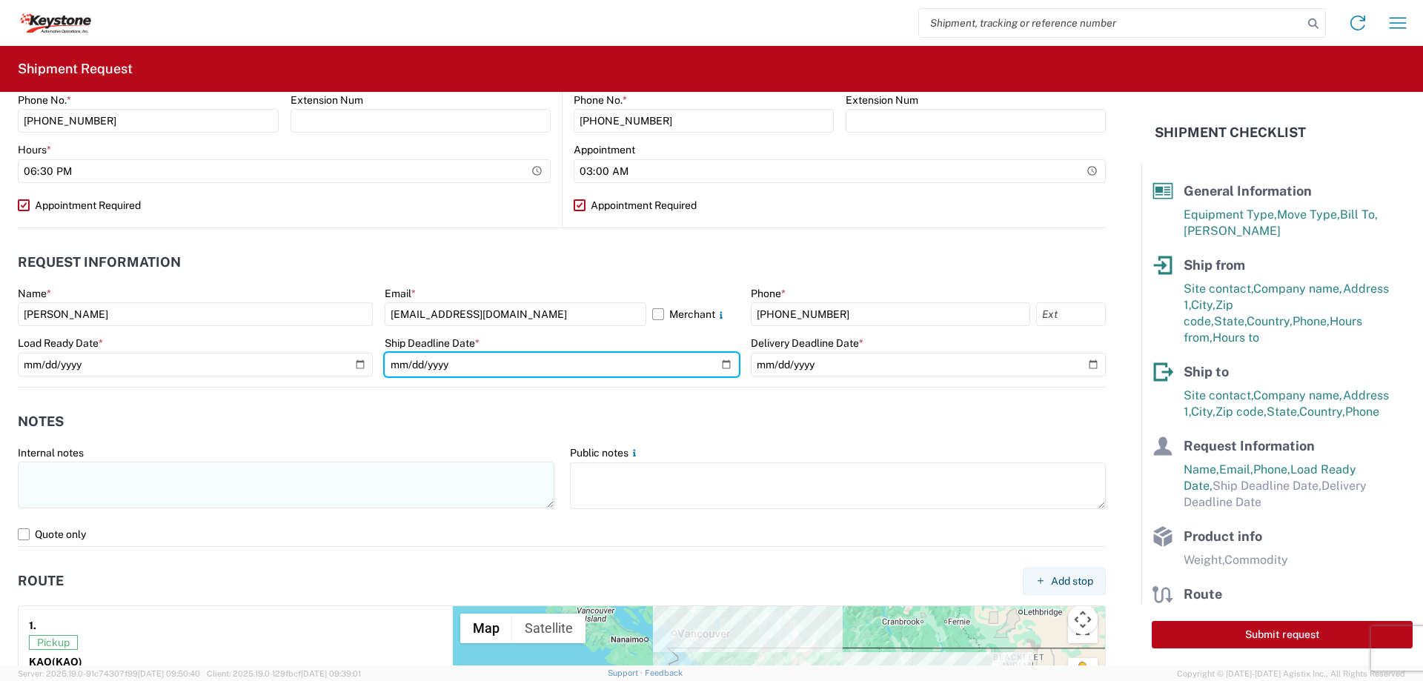
type input "[DATE]"
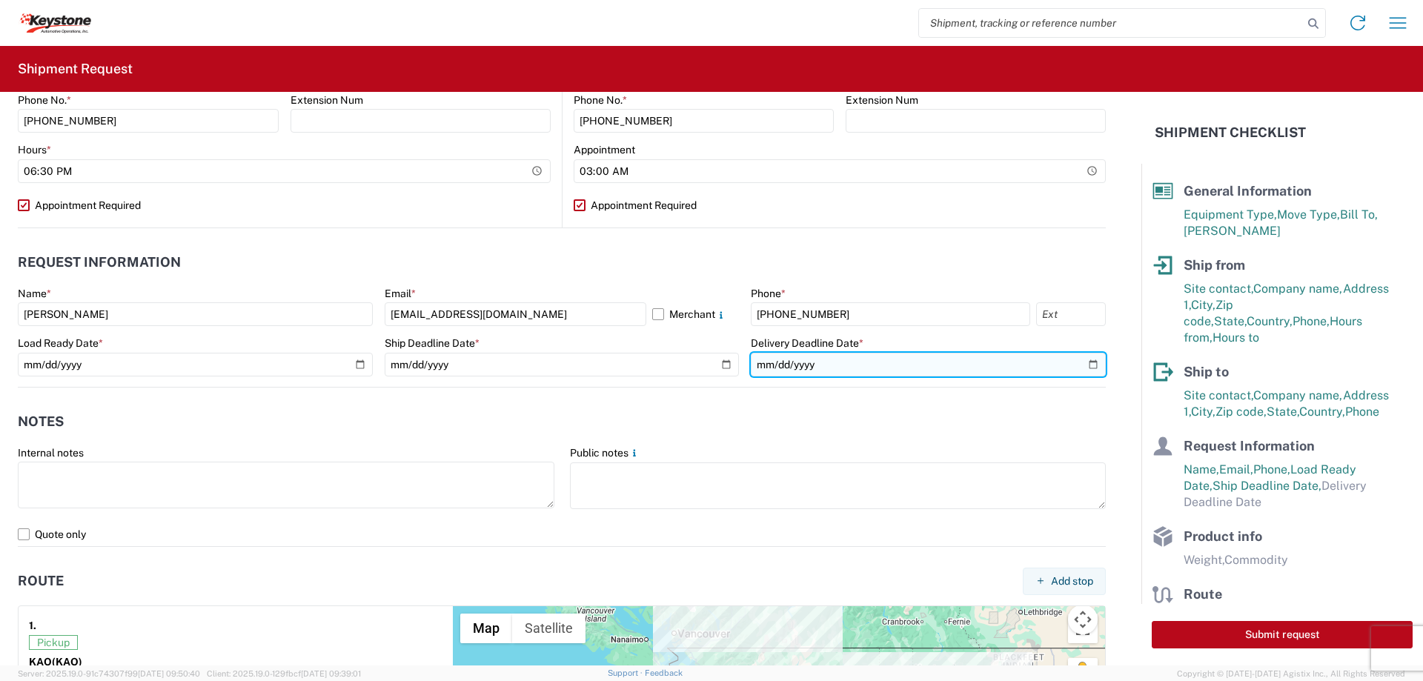
click at [1079, 360] on input "date" at bounding box center [928, 365] width 355 height 24
type input "[DATE]"
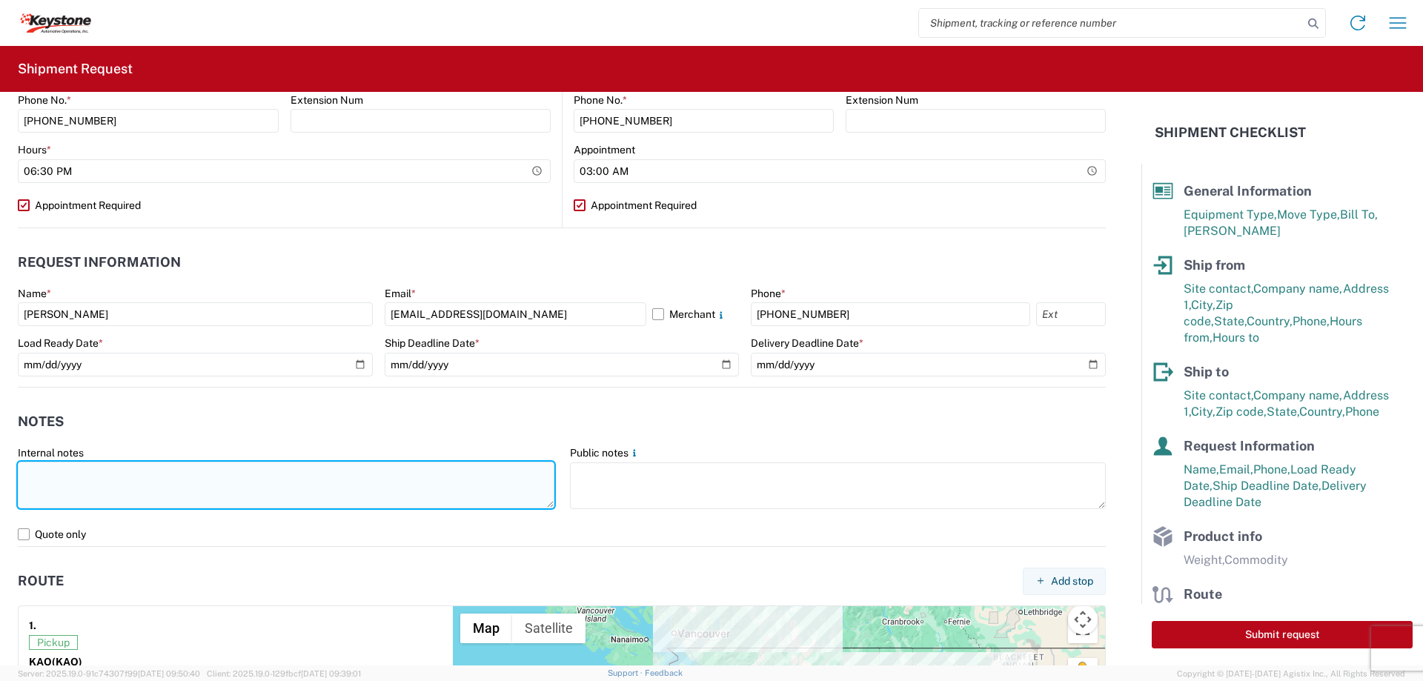
click at [101, 474] on textarea at bounding box center [286, 485] width 537 height 47
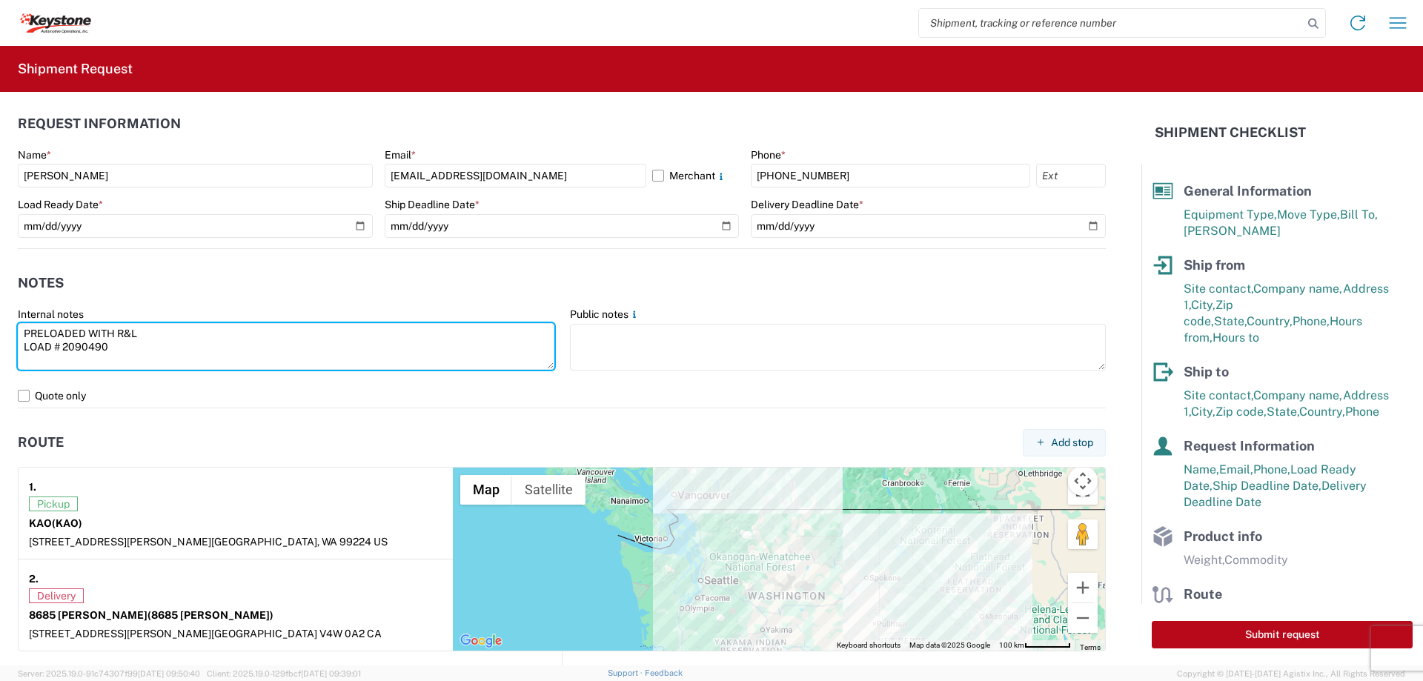
scroll to position [1038, 0]
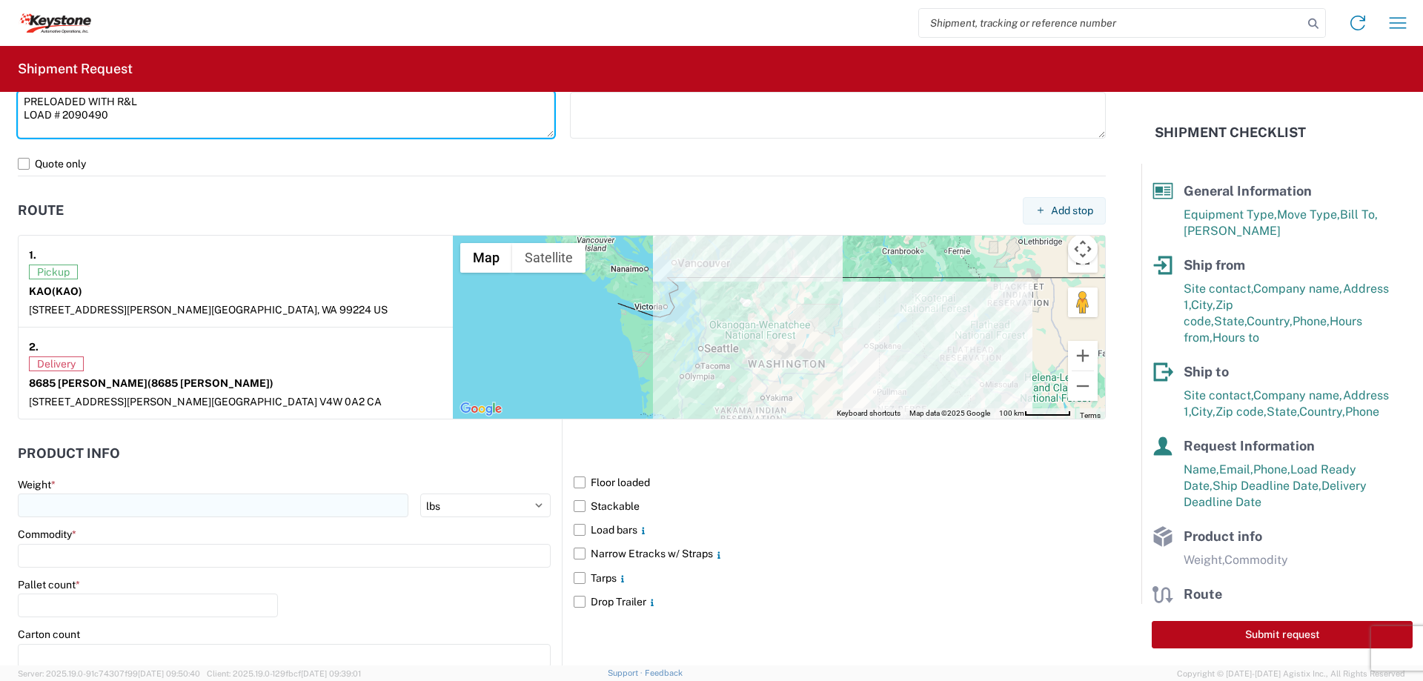
type textarea "PRELOADED WITH R&L LOAD # 2090490"
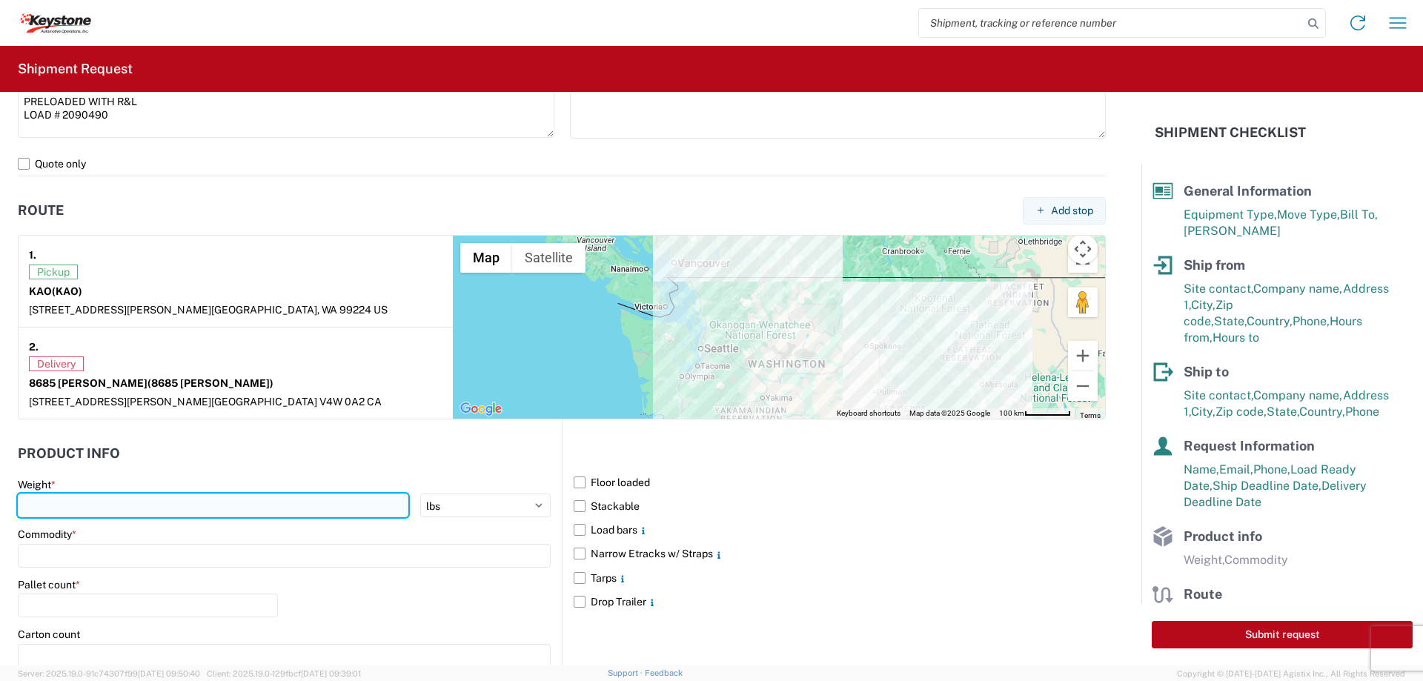
click at [119, 508] on input "number" at bounding box center [213, 506] width 391 height 24
type input "20000"
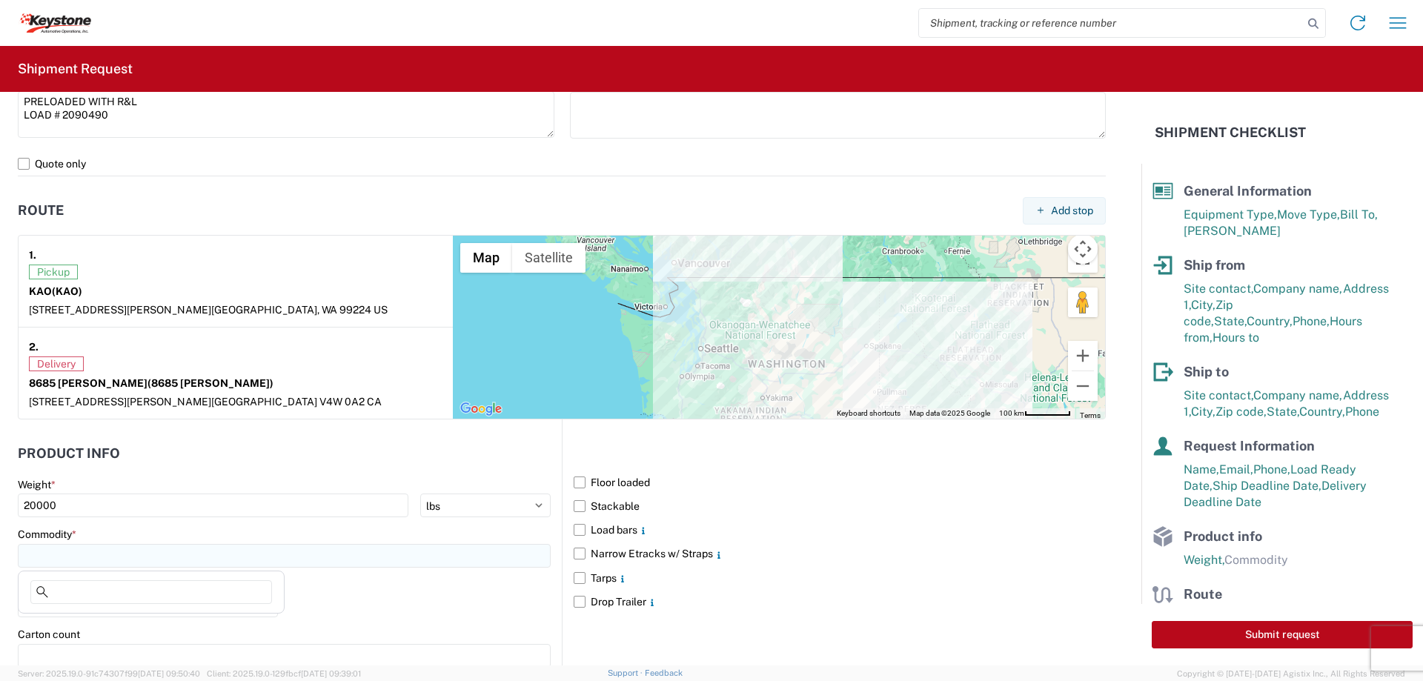
click at [114, 555] on input at bounding box center [284, 556] width 533 height 24
click at [100, 589] on input at bounding box center [151, 592] width 242 height 24
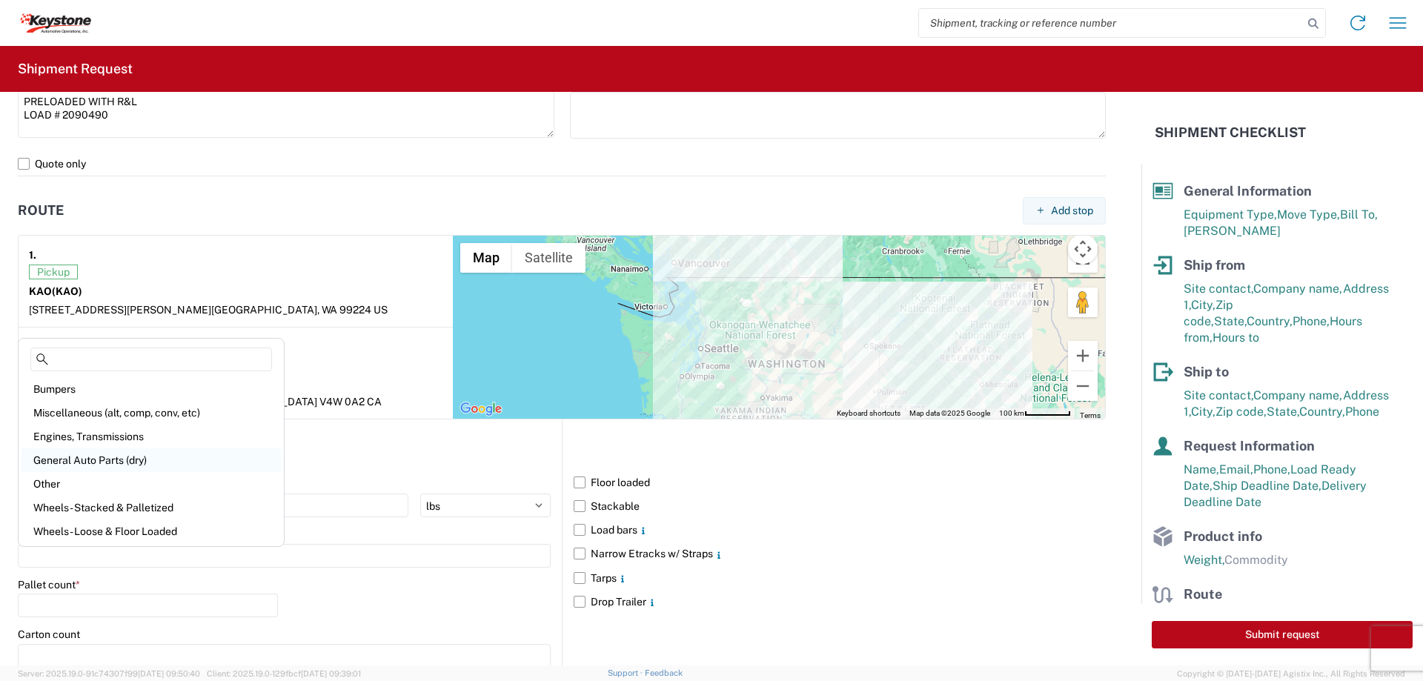
click at [79, 462] on div "General Auto Parts (dry)" at bounding box center [150, 461] width 259 height 24
type input "General Auto Parts (dry)"
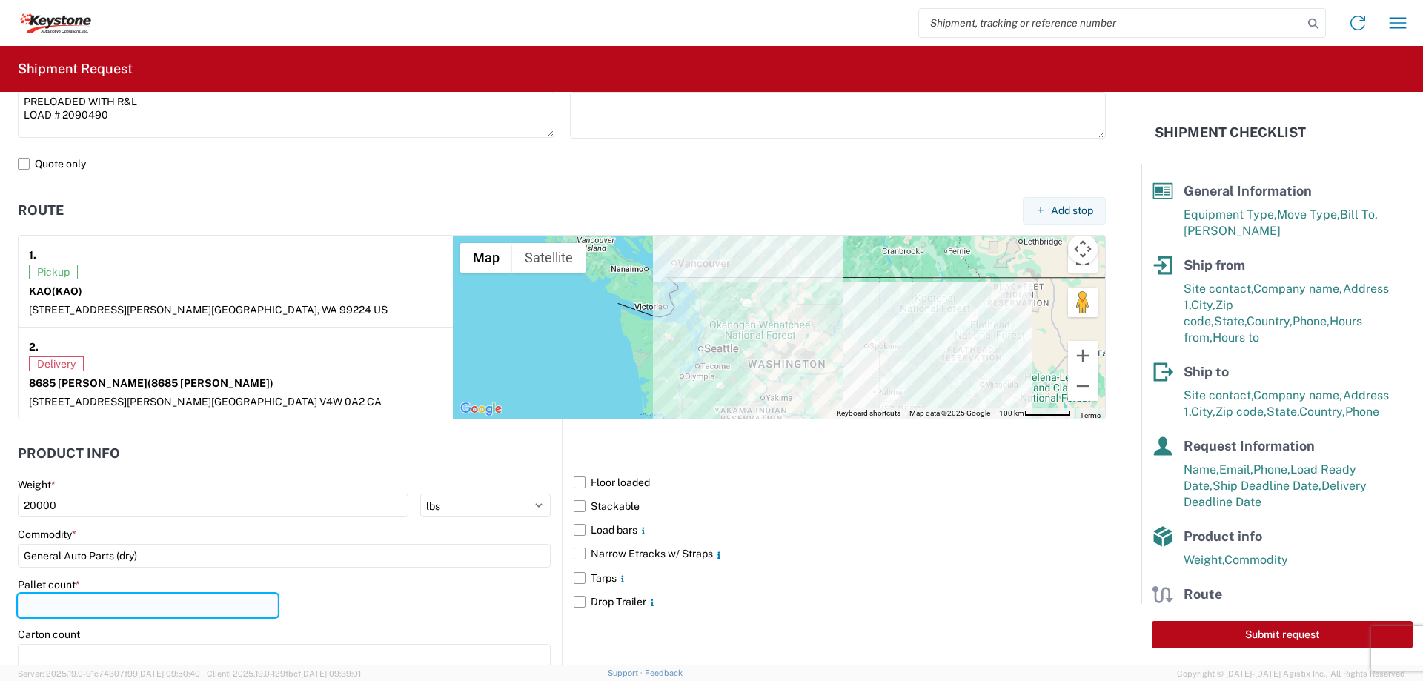
click at [89, 598] on input "number" at bounding box center [148, 606] width 260 height 24
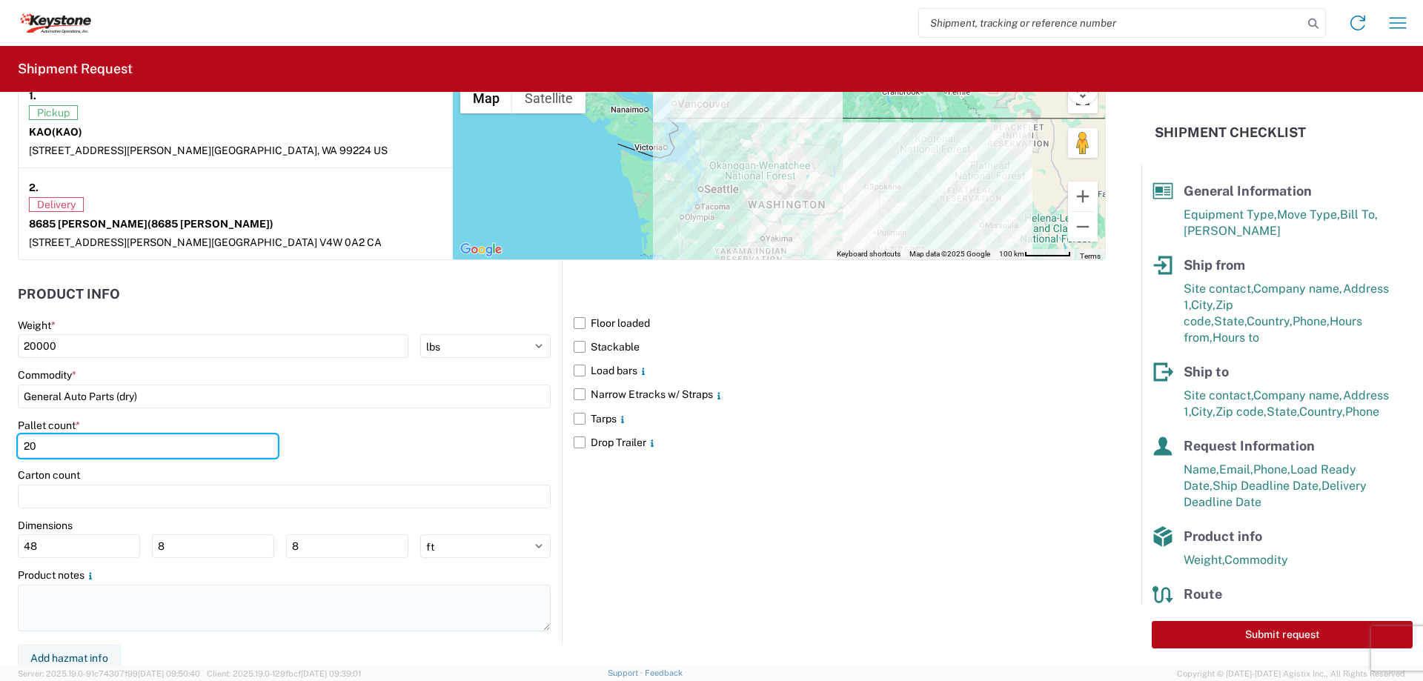
scroll to position [1204, 0]
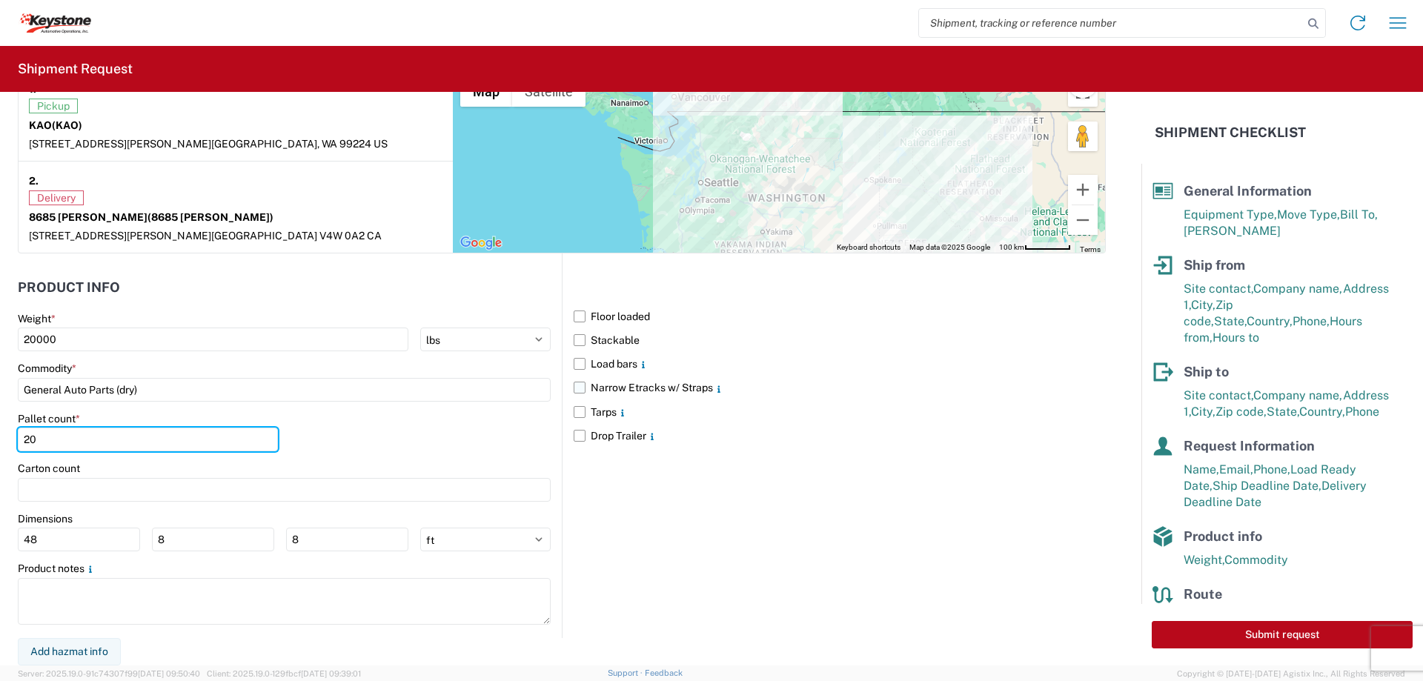
type input "20"
click at [577, 388] on label "Narrow Etracks w/ Straps" at bounding box center [840, 388] width 532 height 24
click at [0, 0] on input "Narrow Etracks w/ Straps" at bounding box center [0, 0] width 0 height 0
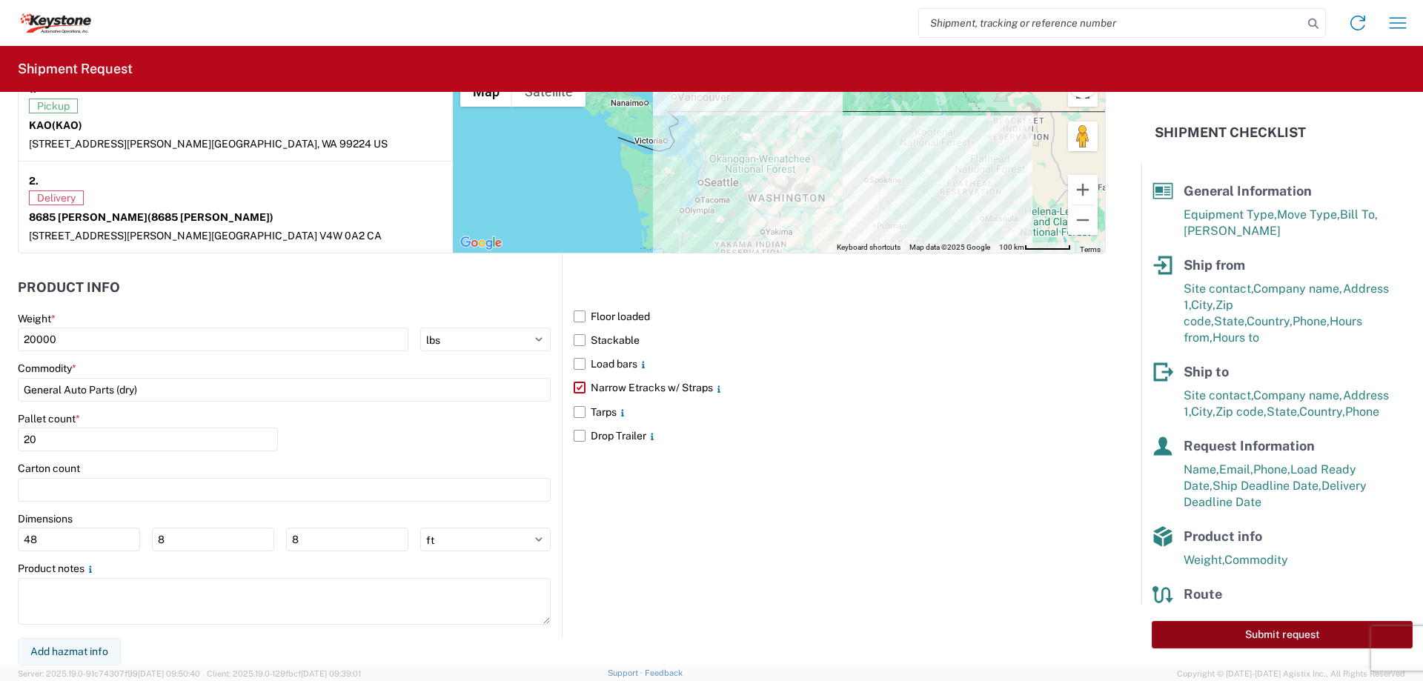
click at [1232, 633] on button "Submit request" at bounding box center [1282, 634] width 261 height 27
